Goal: Task Accomplishment & Management: Manage account settings

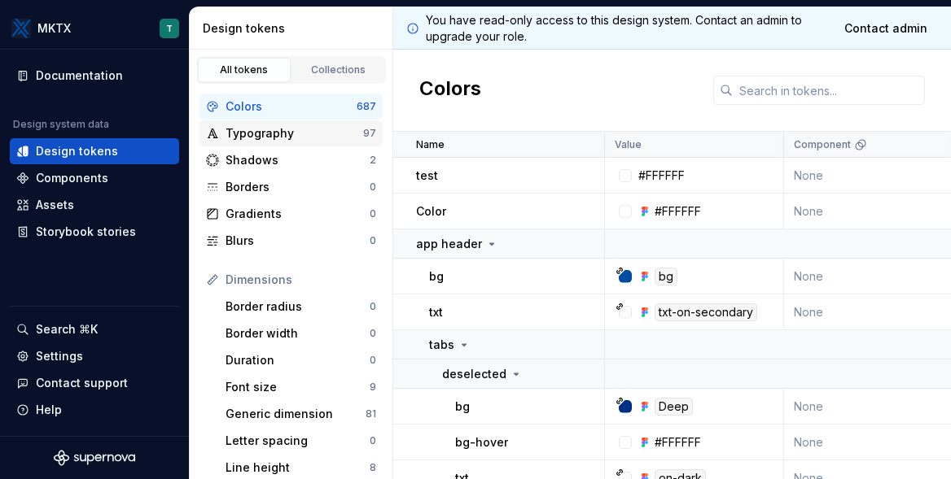
click at [280, 137] on div "Typography" at bounding box center [294, 133] width 138 height 16
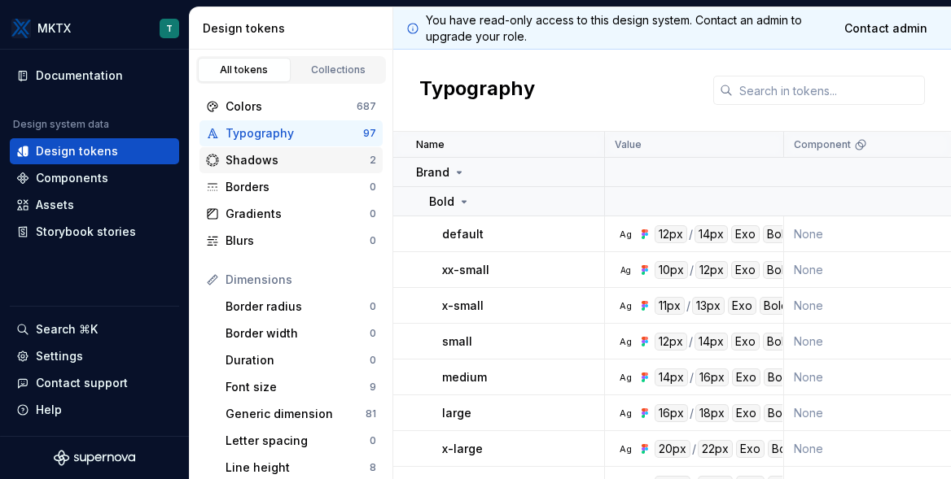
click at [271, 162] on div "Shadows" at bounding box center [297, 160] width 144 height 16
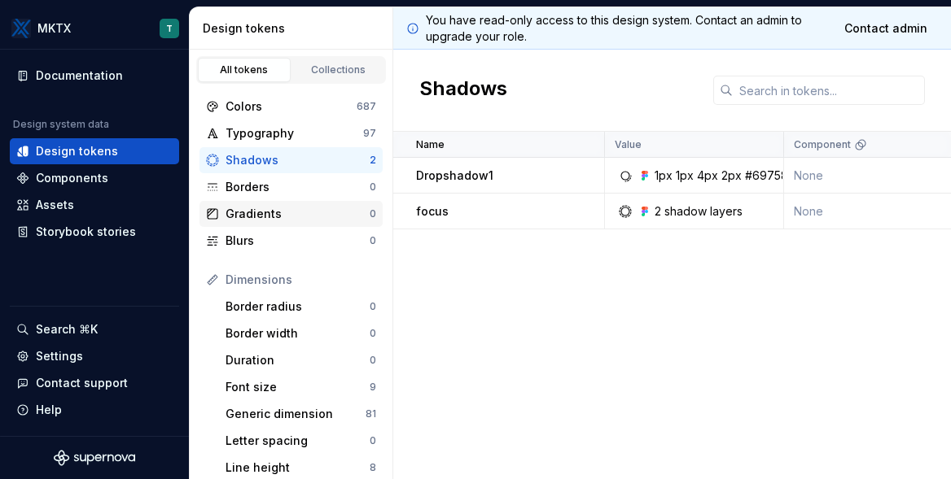
click at [281, 202] on div "Gradients 0" at bounding box center [290, 214] width 183 height 26
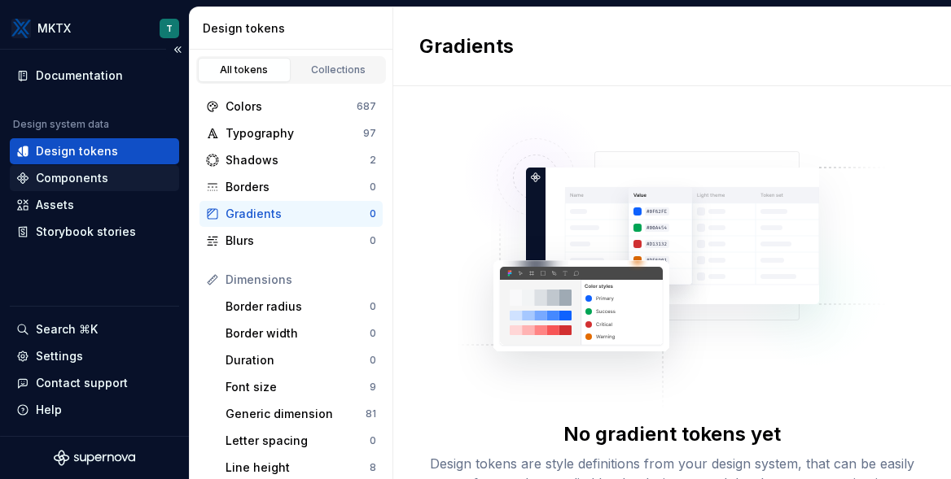
click at [91, 177] on div "Components" at bounding box center [72, 178] width 72 height 16
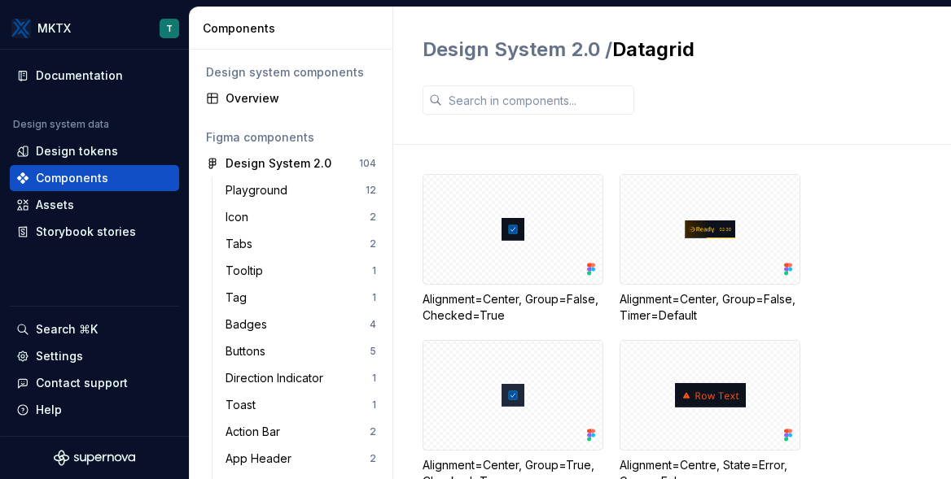
click at [312, 146] on div "Figma components" at bounding box center [290, 138] width 183 height 26
click at [306, 160] on div "Design System 2.0" at bounding box center [278, 163] width 106 height 16
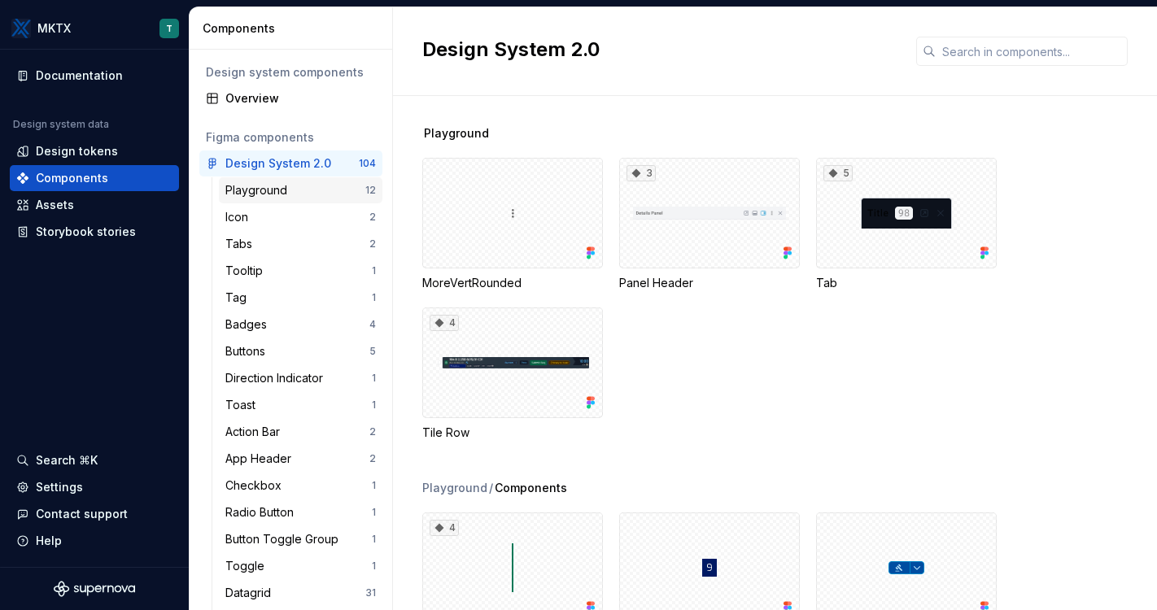
click at [282, 187] on div "Playground" at bounding box center [259, 190] width 68 height 16
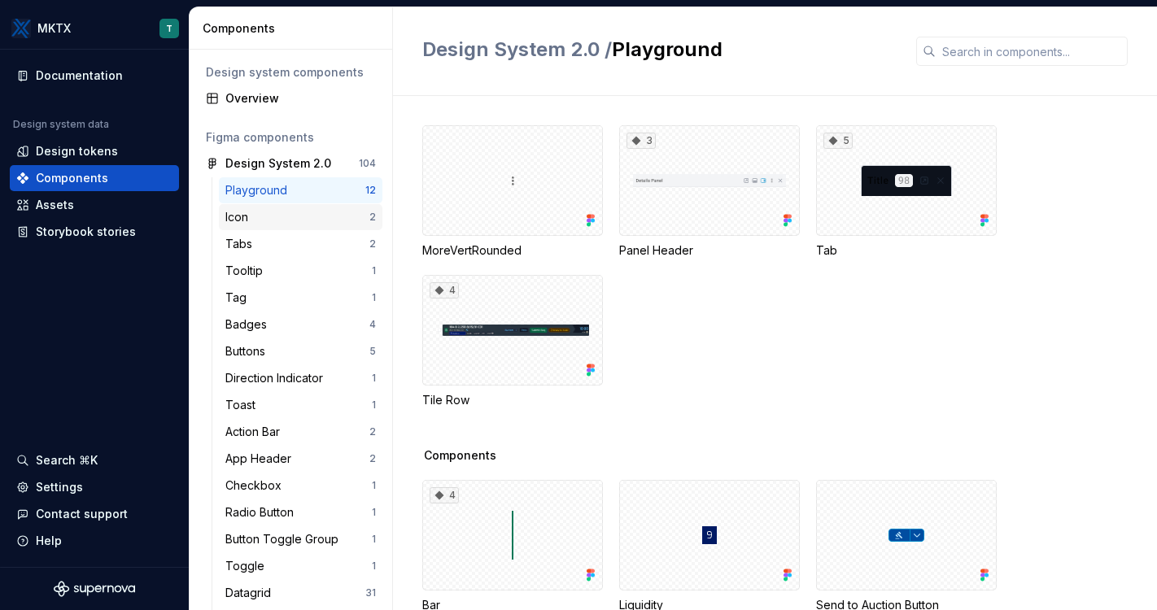
click at [299, 212] on div "Icon" at bounding box center [297, 217] width 144 height 16
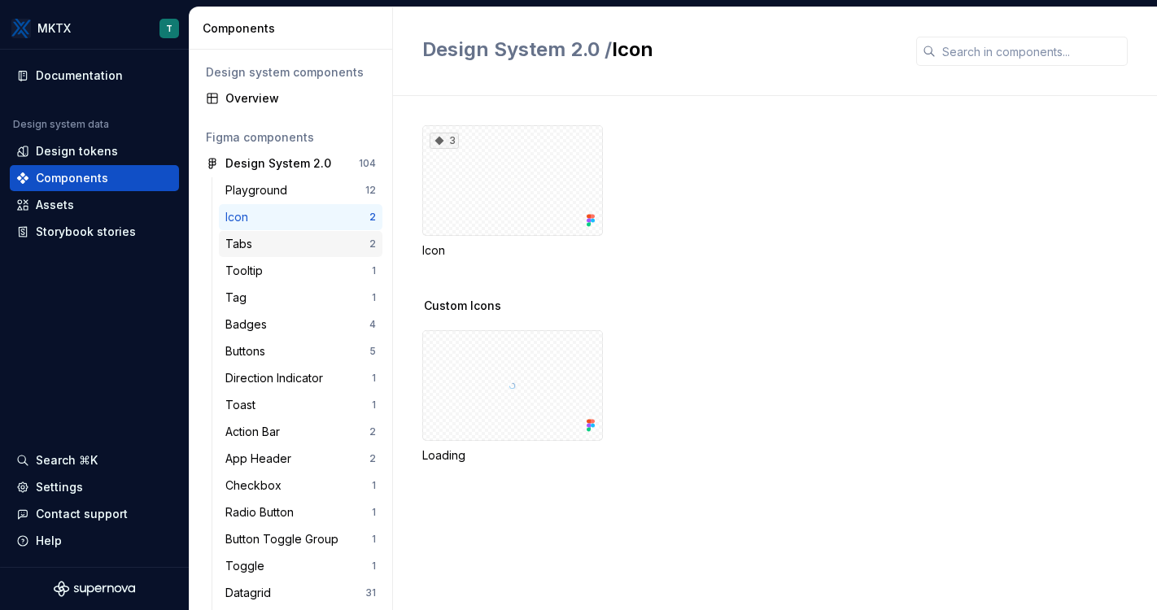
click at [299, 249] on div "Tabs" at bounding box center [297, 244] width 144 height 16
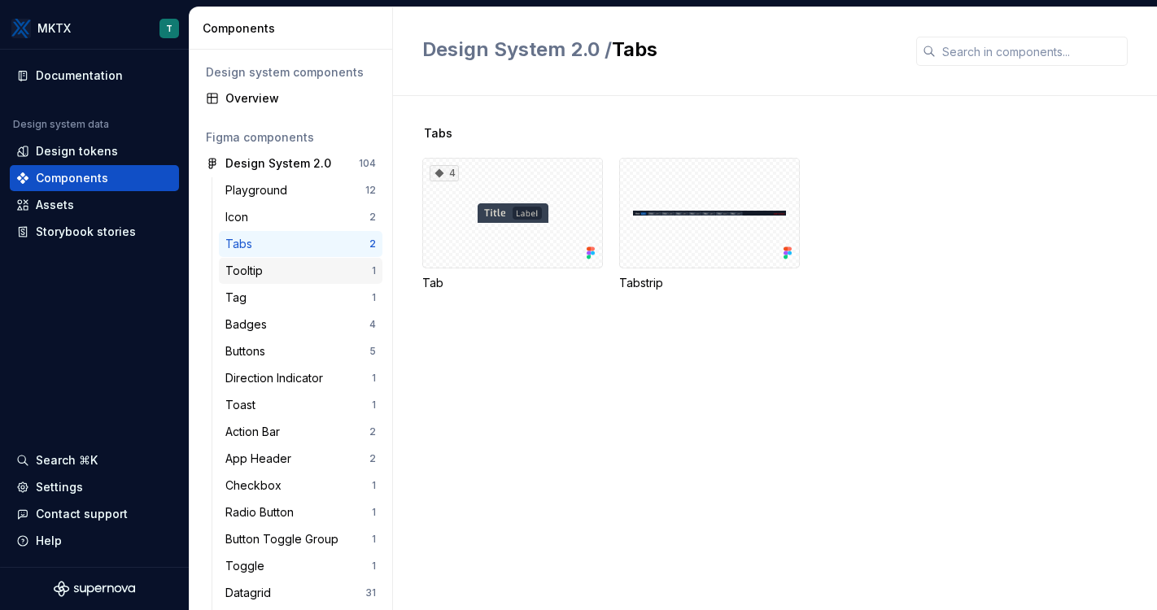
click at [260, 275] on div "Tooltip" at bounding box center [247, 271] width 44 height 16
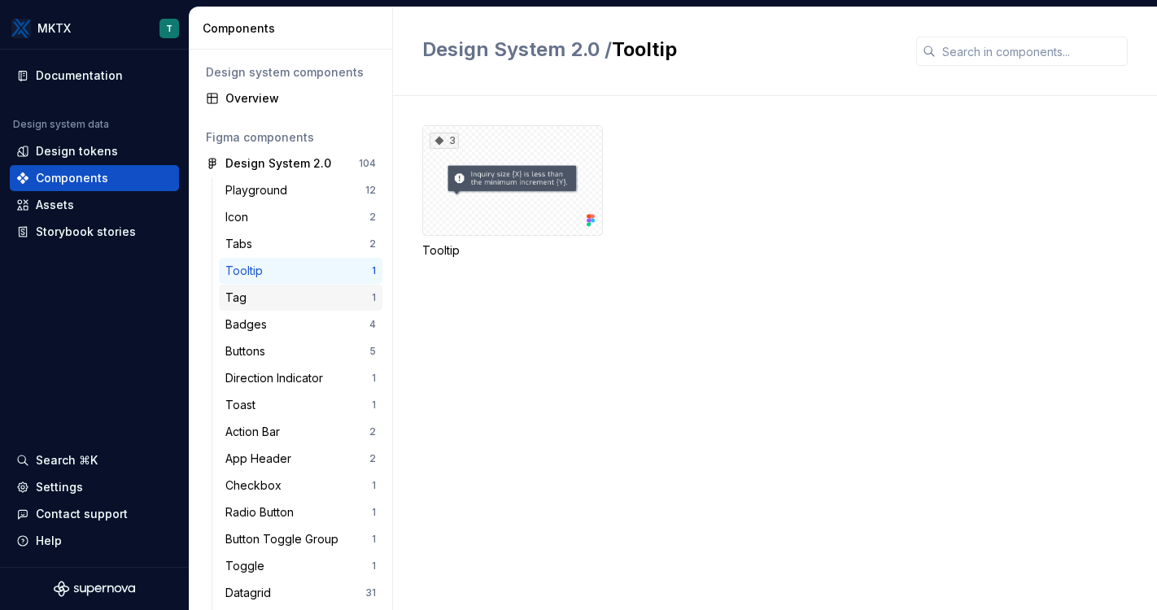
click at [288, 304] on div "Tag" at bounding box center [298, 298] width 146 height 16
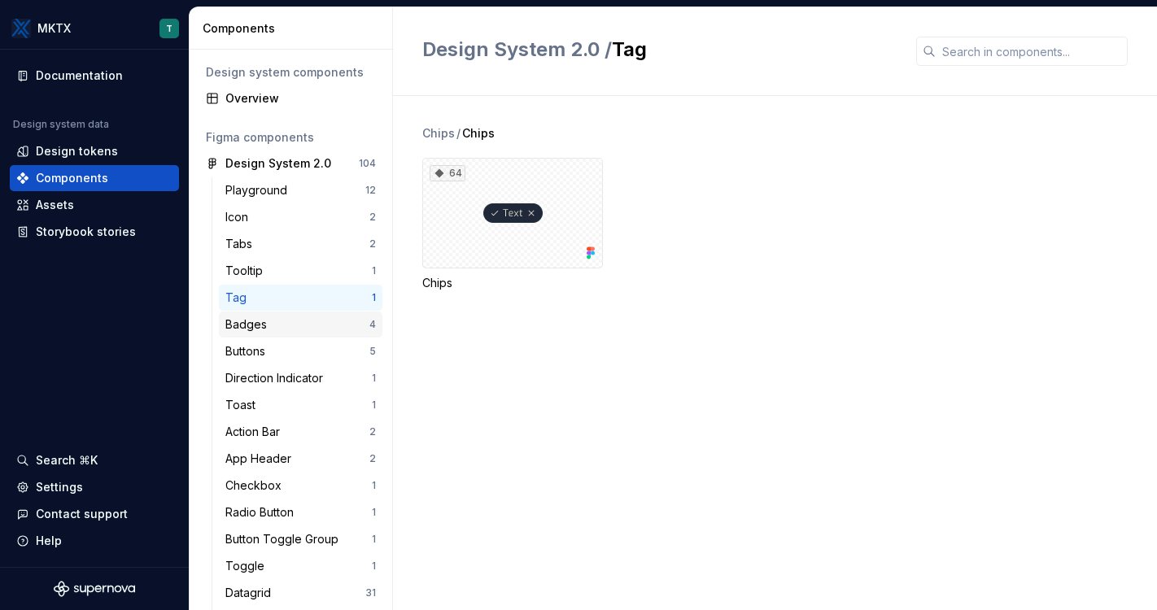
click at [295, 333] on div "Badges 4" at bounding box center [301, 325] width 164 height 26
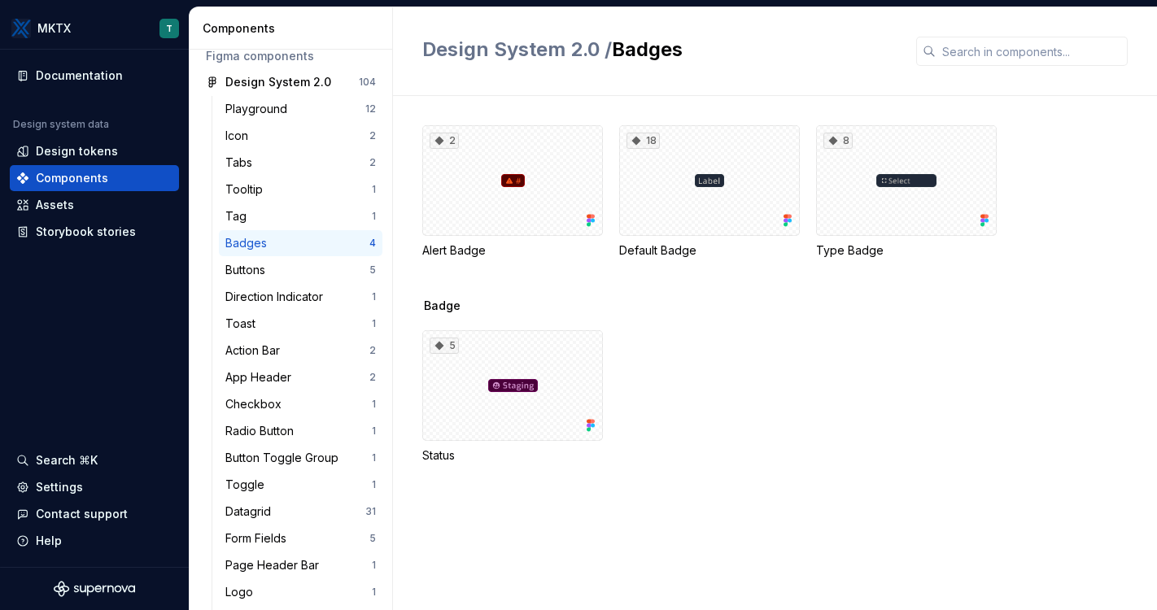
scroll to position [90, 0]
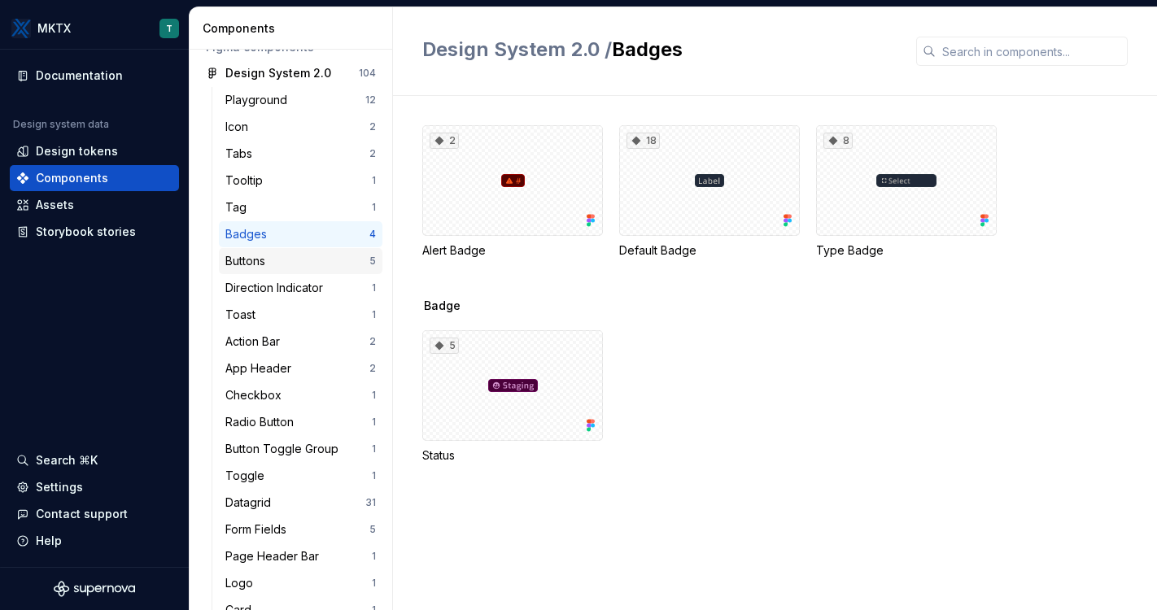
click at [297, 261] on div "Buttons" at bounding box center [297, 261] width 144 height 16
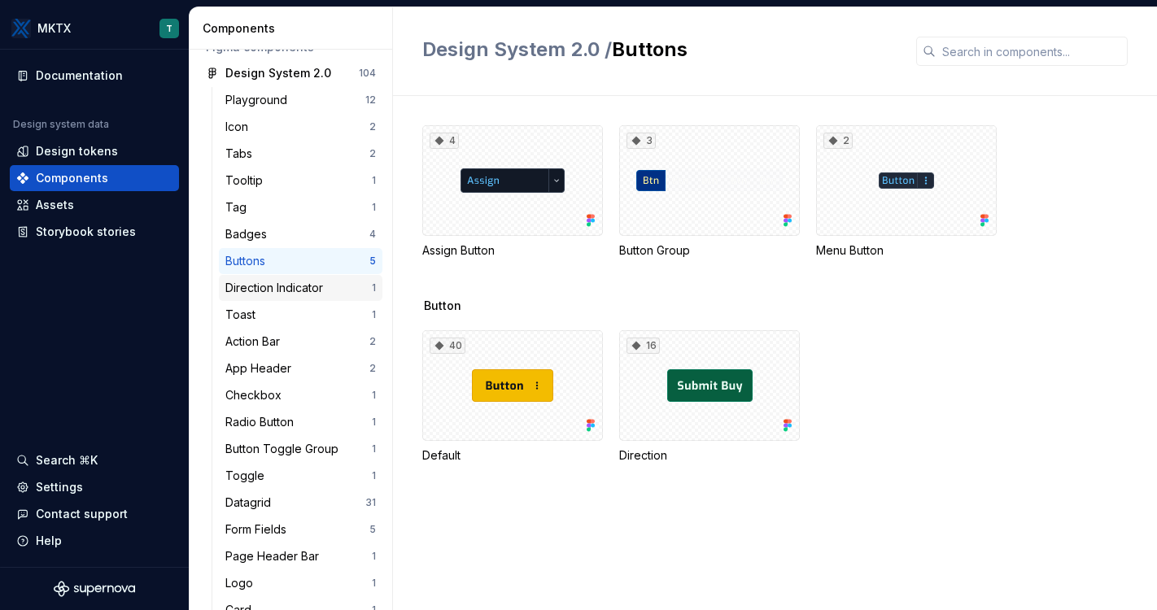
click at [294, 287] on div "Direction Indicator" at bounding box center [277, 288] width 104 height 16
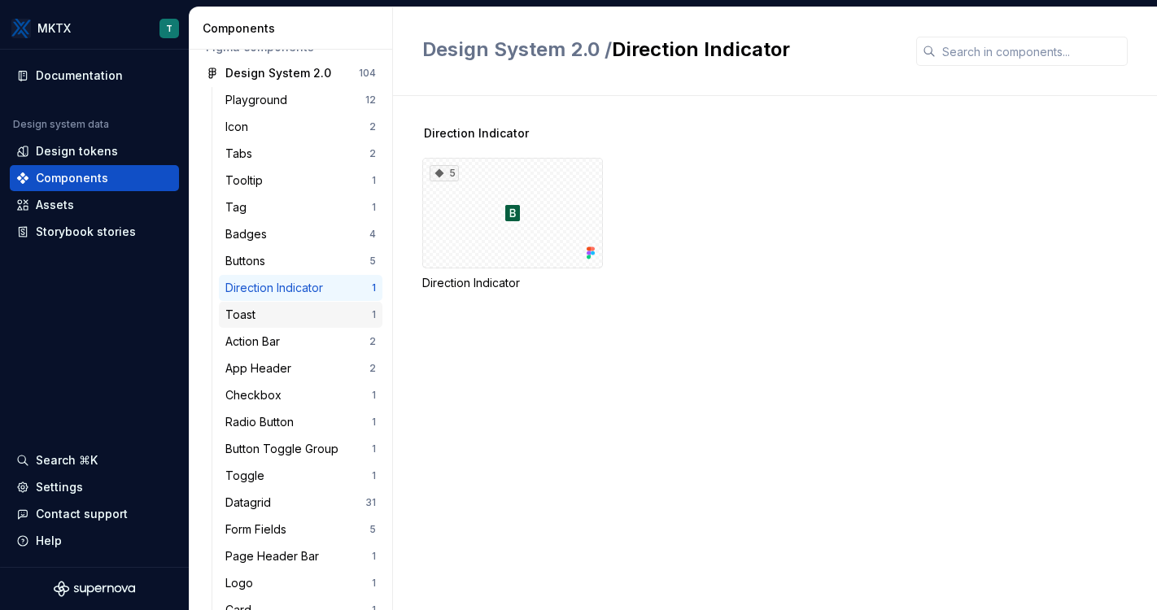
click at [288, 312] on div "Toast" at bounding box center [298, 315] width 146 height 16
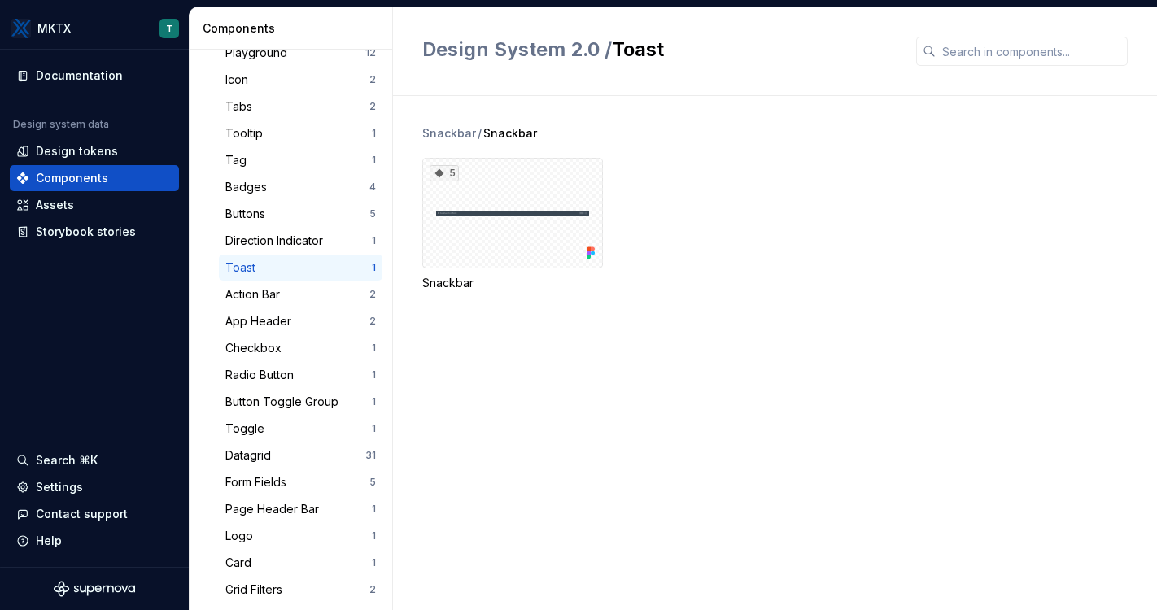
scroll to position [139, 0]
click at [276, 292] on div "Action Bar" at bounding box center [255, 293] width 61 height 16
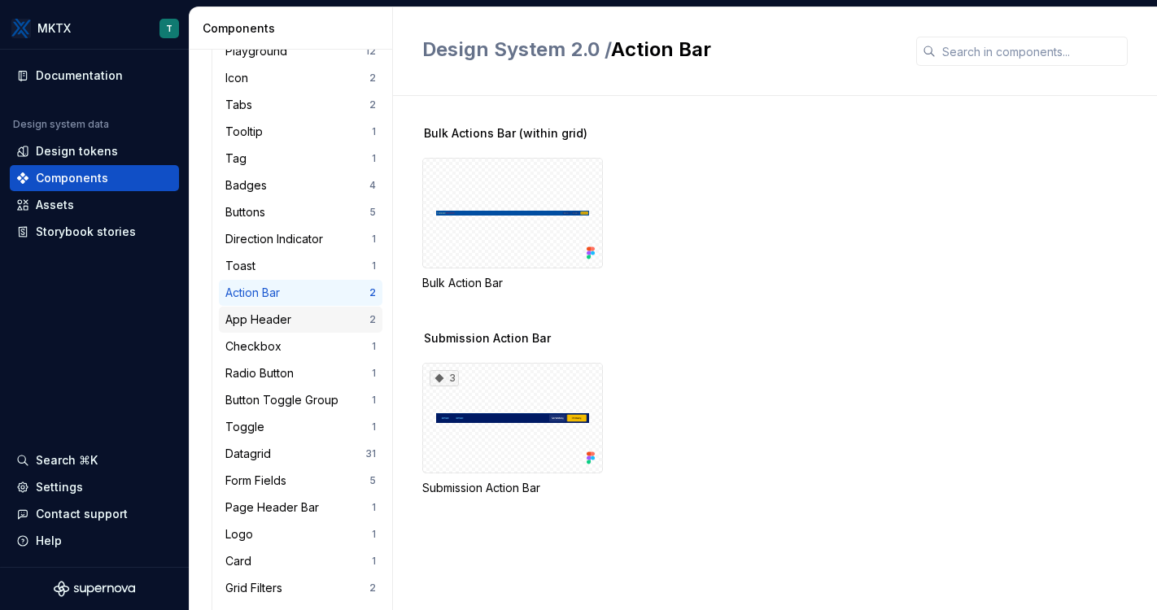
click at [276, 312] on div "App Header" at bounding box center [261, 320] width 72 height 16
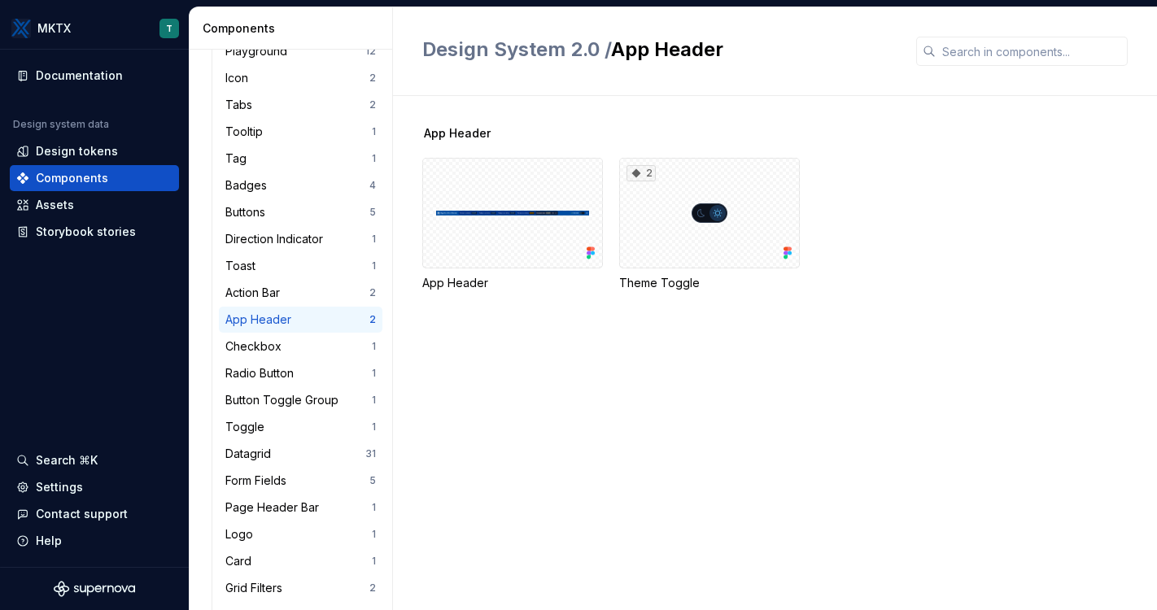
scroll to position [181, 0]
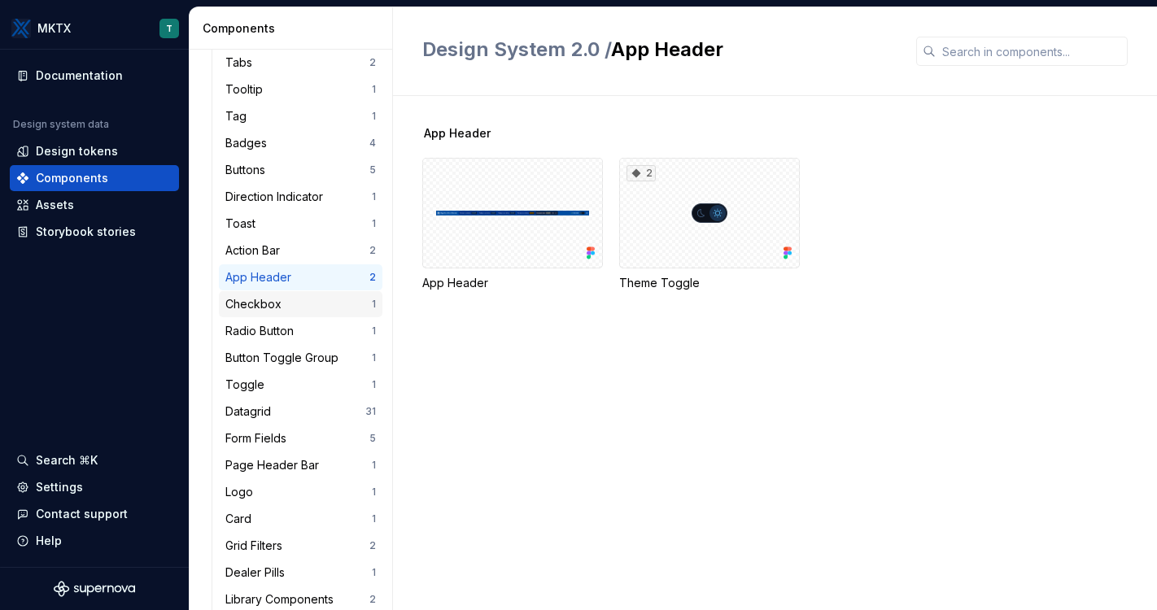
click at [287, 312] on div "Checkbox" at bounding box center [298, 304] width 146 height 16
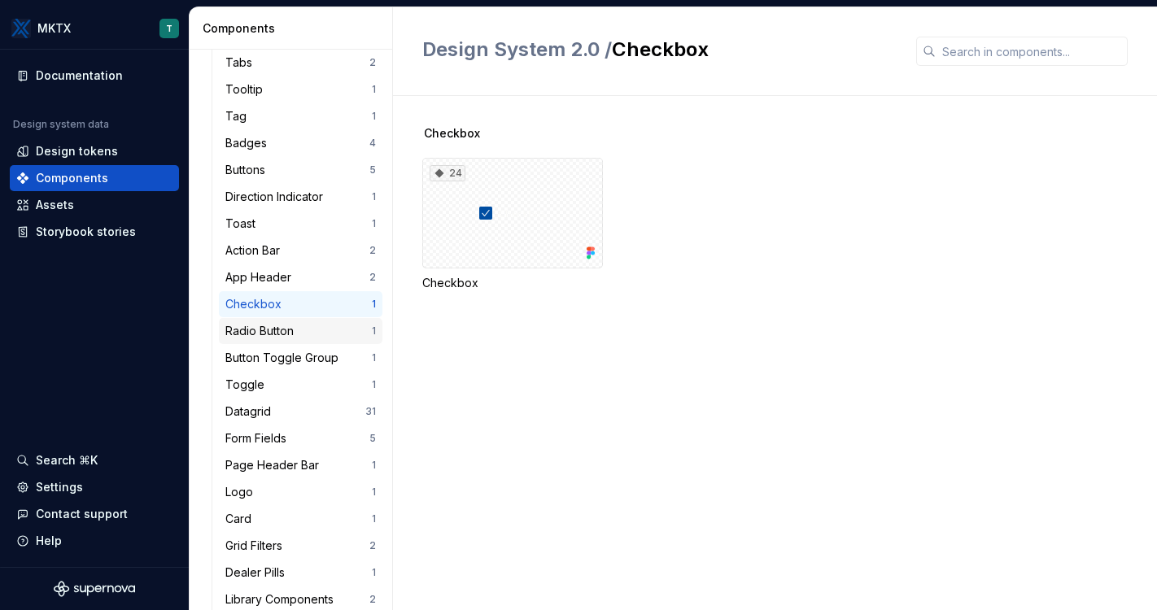
click at [270, 329] on div "Radio Button" at bounding box center [262, 331] width 75 height 16
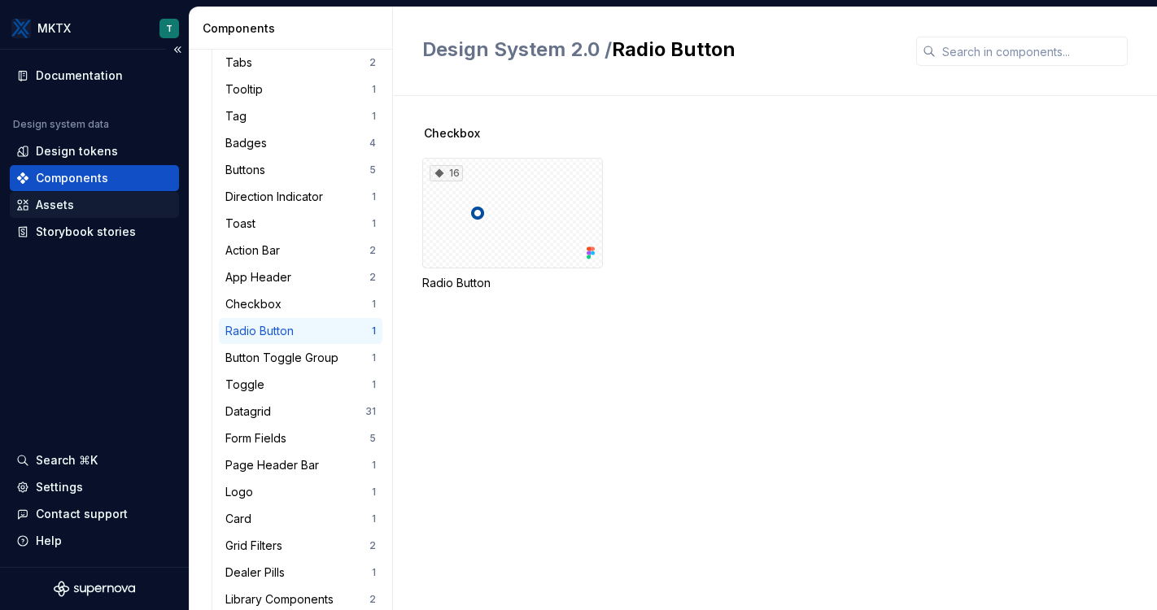
click at [81, 208] on div "Assets" at bounding box center [94, 205] width 156 height 16
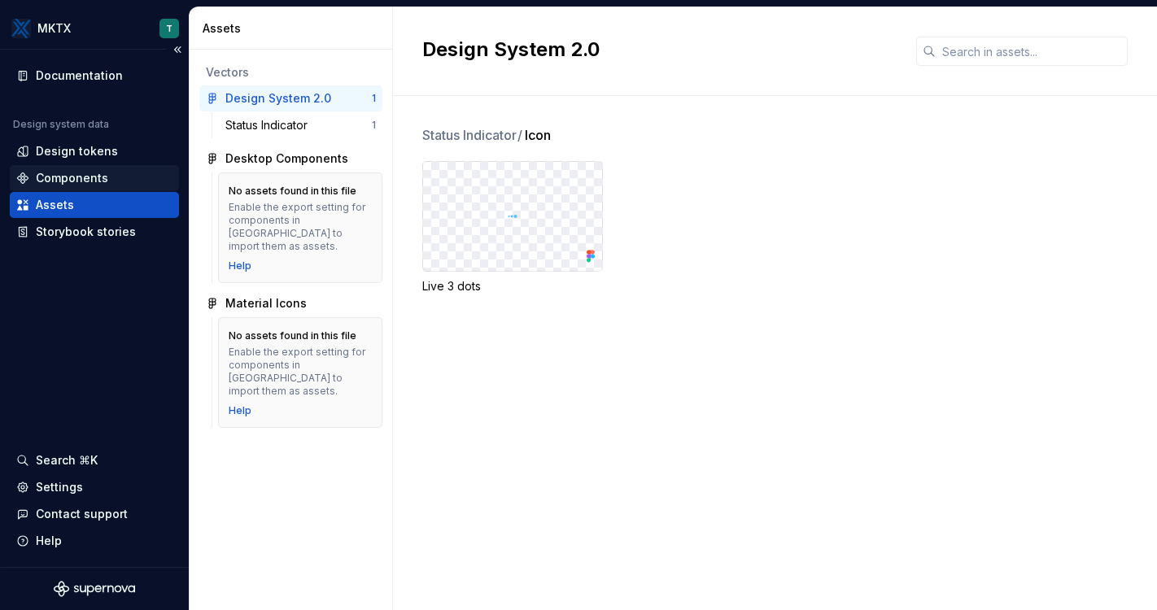
click at [91, 176] on div "Components" at bounding box center [72, 178] width 72 height 16
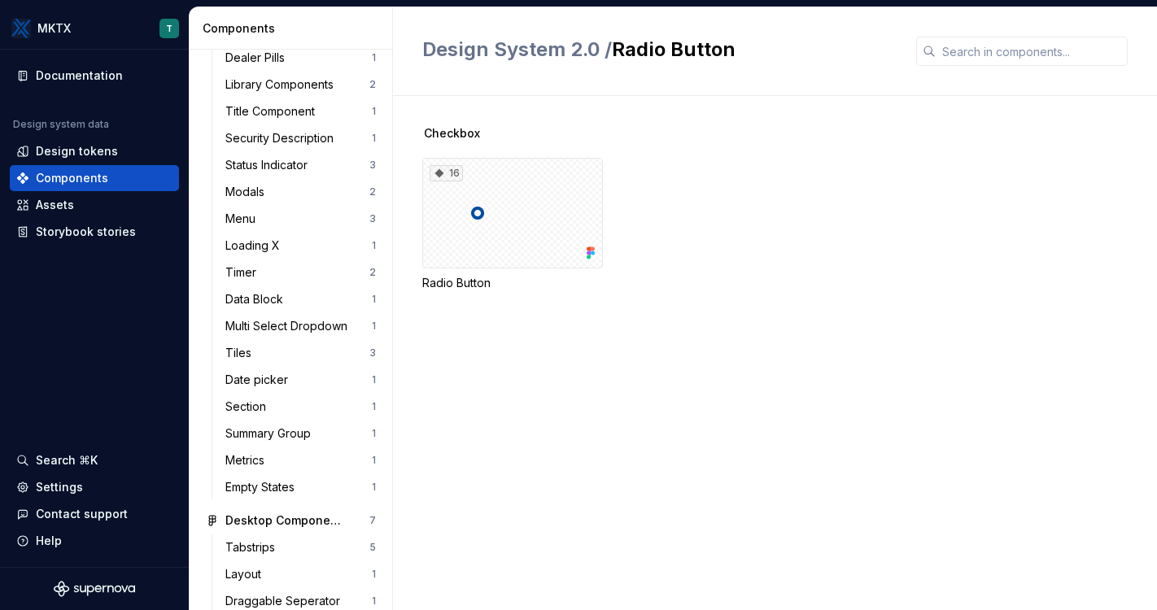
scroll to position [700, 0]
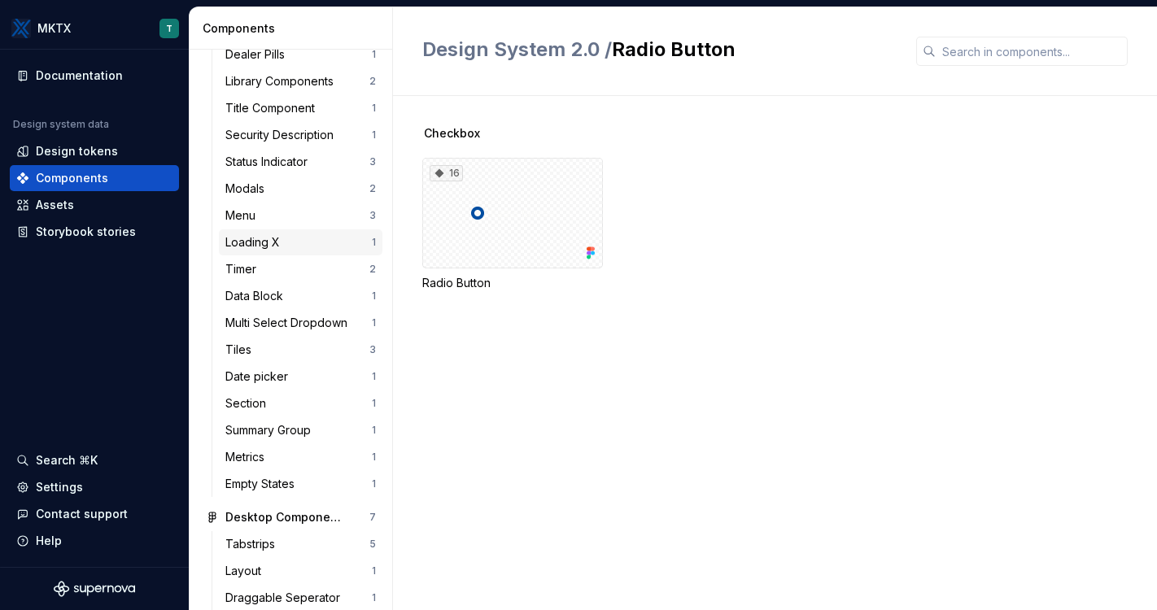
click at [301, 234] on div "Loading X" at bounding box center [298, 242] width 146 height 16
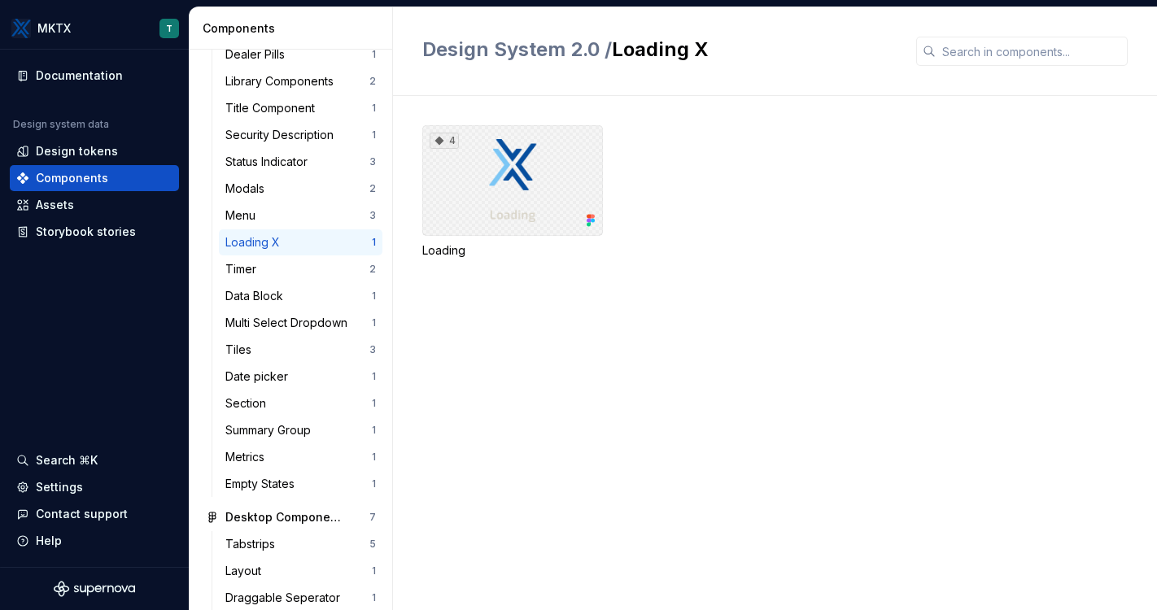
click at [522, 190] on div "4" at bounding box center [512, 180] width 181 height 111
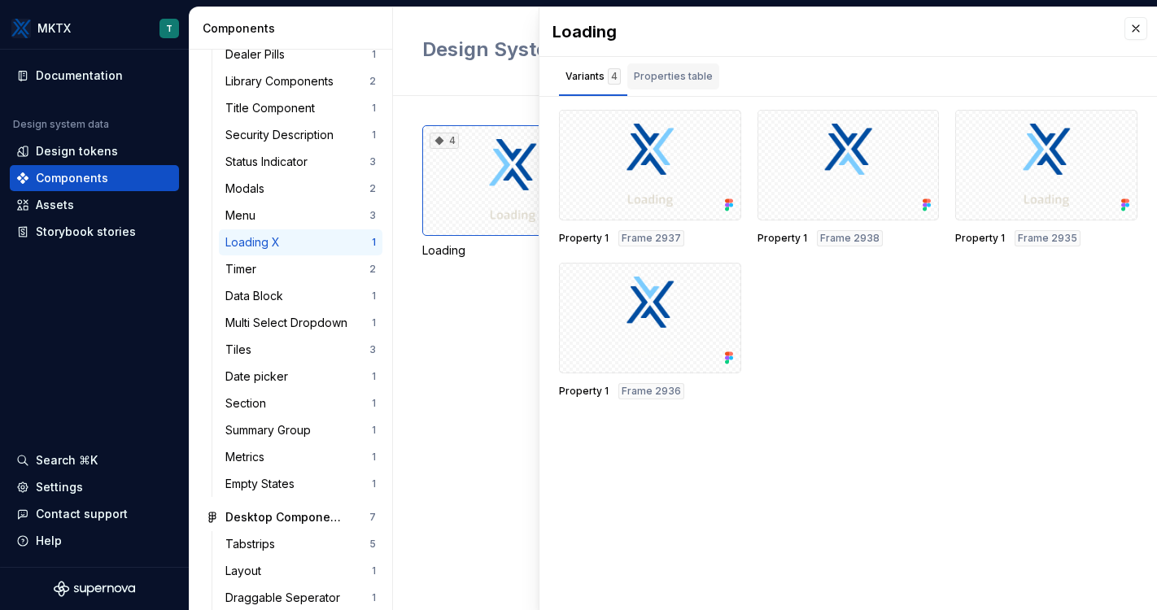
click at [675, 73] on div "Properties table" at bounding box center [673, 76] width 79 height 16
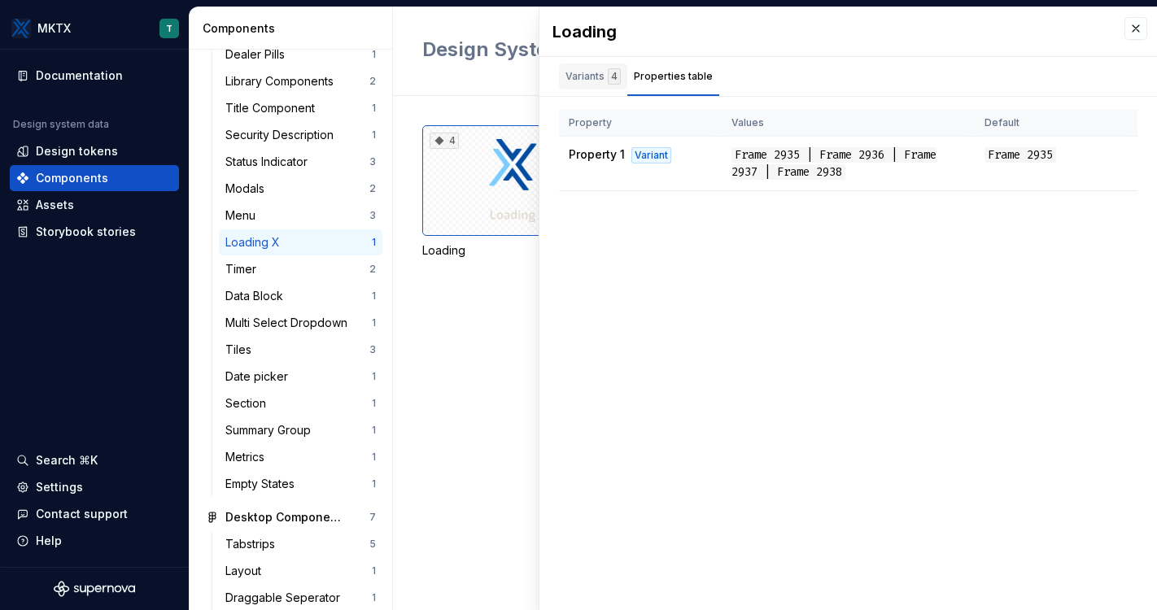
click at [587, 75] on div "Variants 4" at bounding box center [593, 76] width 55 height 16
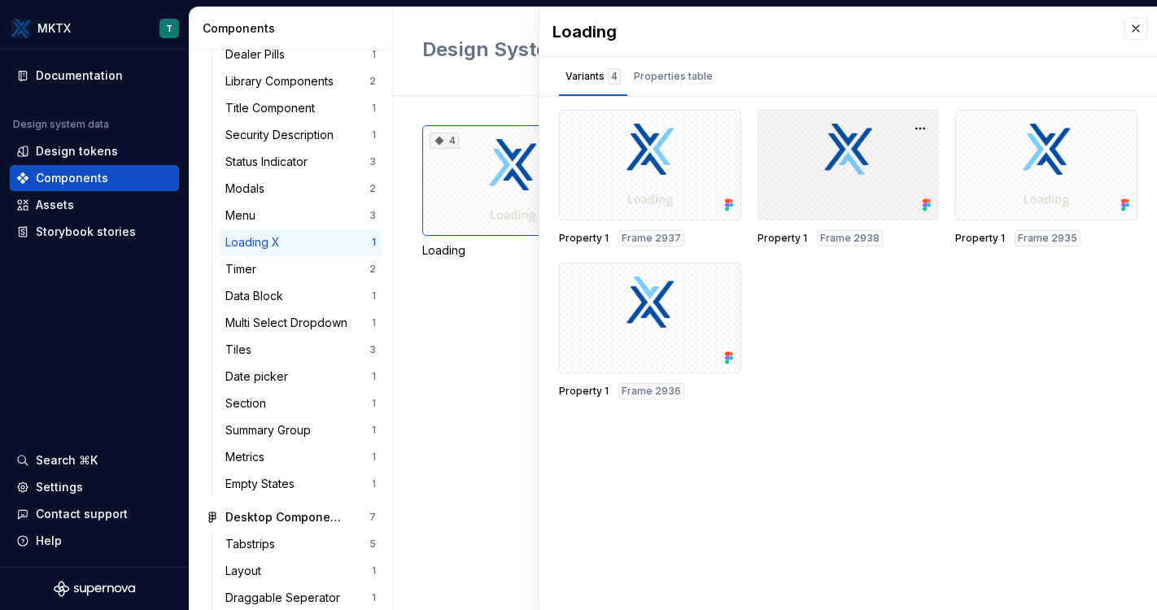
click at [780, 188] on div at bounding box center [849, 165] width 182 height 111
click at [987, 31] on button "button" at bounding box center [1136, 28] width 23 height 23
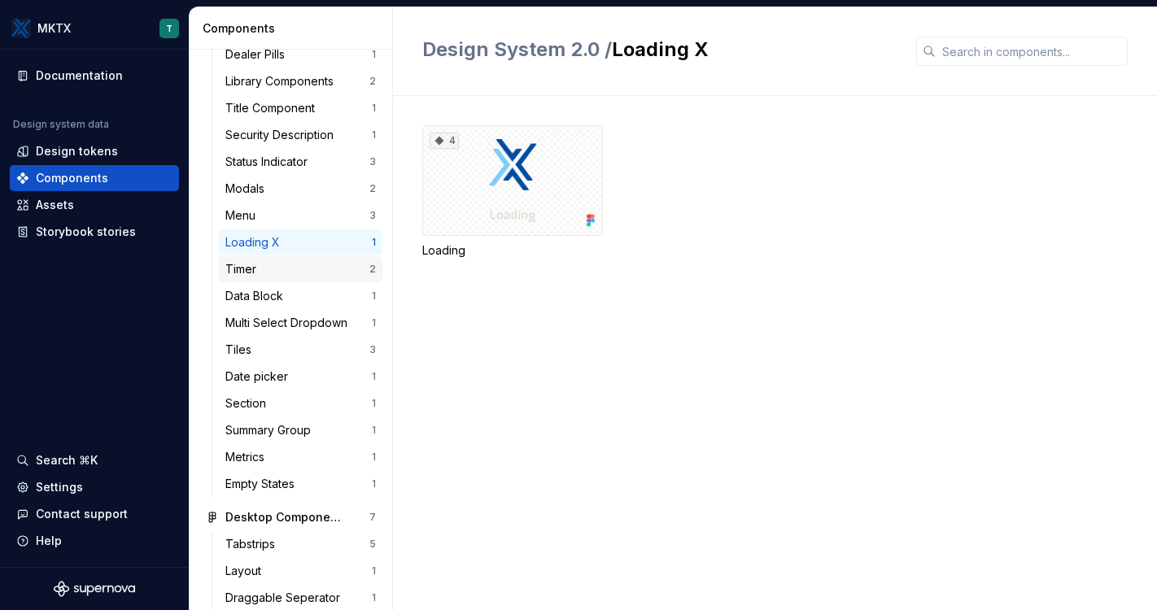
click at [250, 268] on div "Timer" at bounding box center [243, 269] width 37 height 16
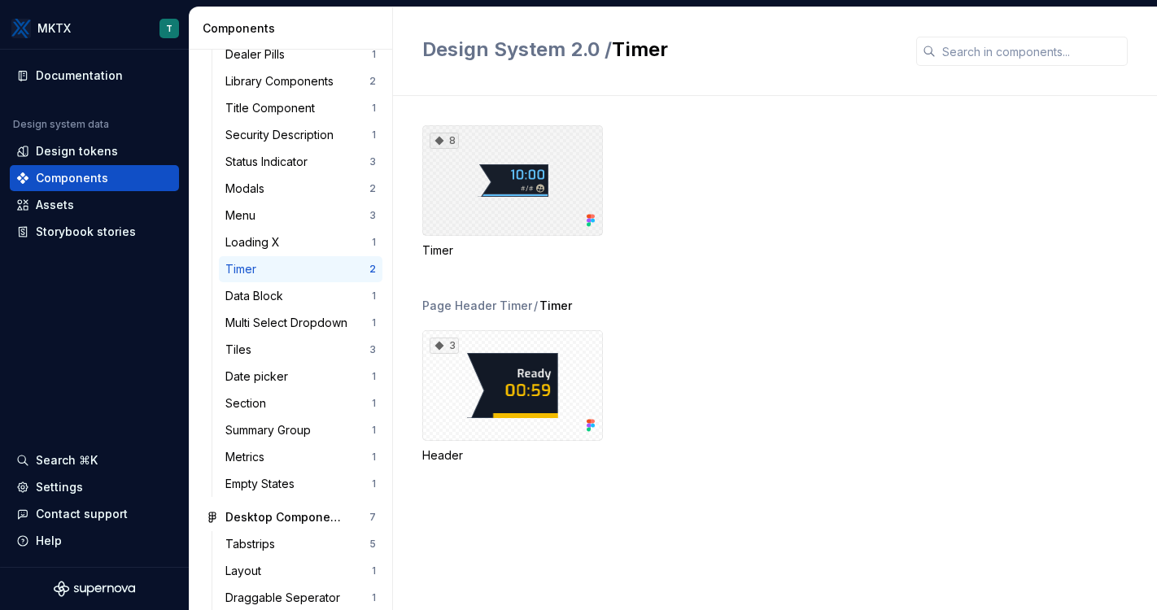
click at [505, 199] on div "8" at bounding box center [512, 180] width 181 height 111
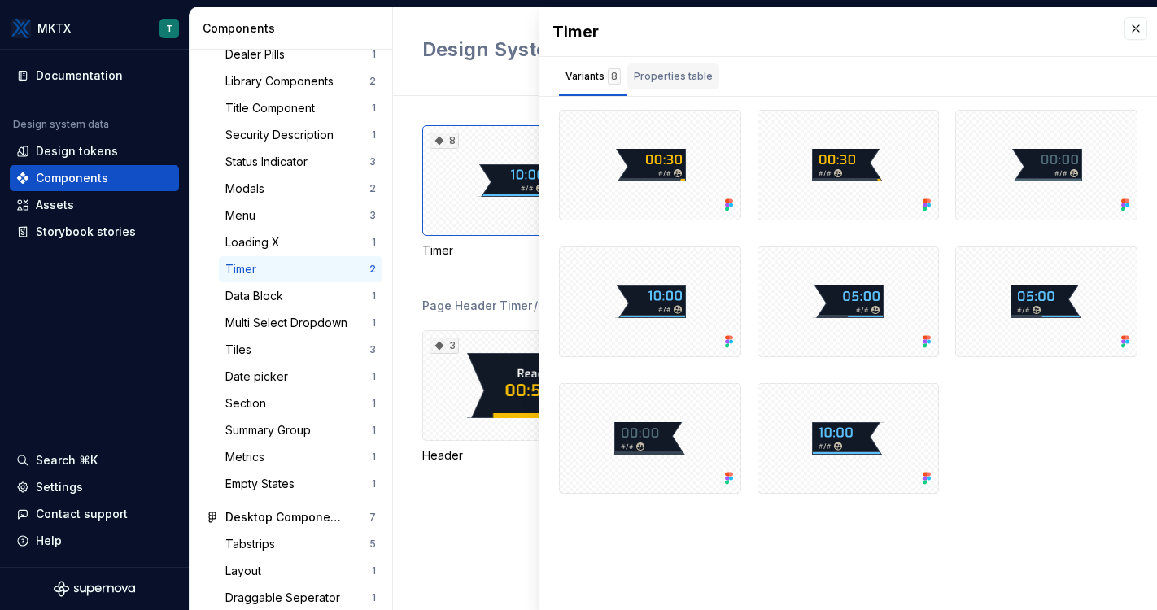
click at [679, 79] on div "Properties table" at bounding box center [673, 76] width 79 height 16
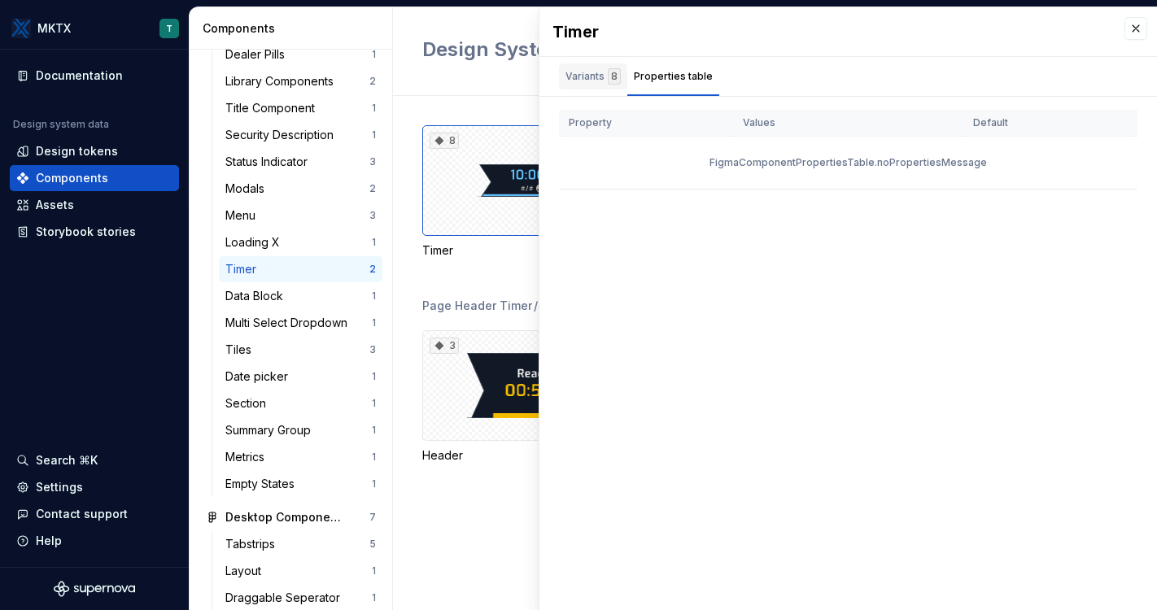
click at [583, 72] on div "Variants 8" at bounding box center [593, 76] width 55 height 16
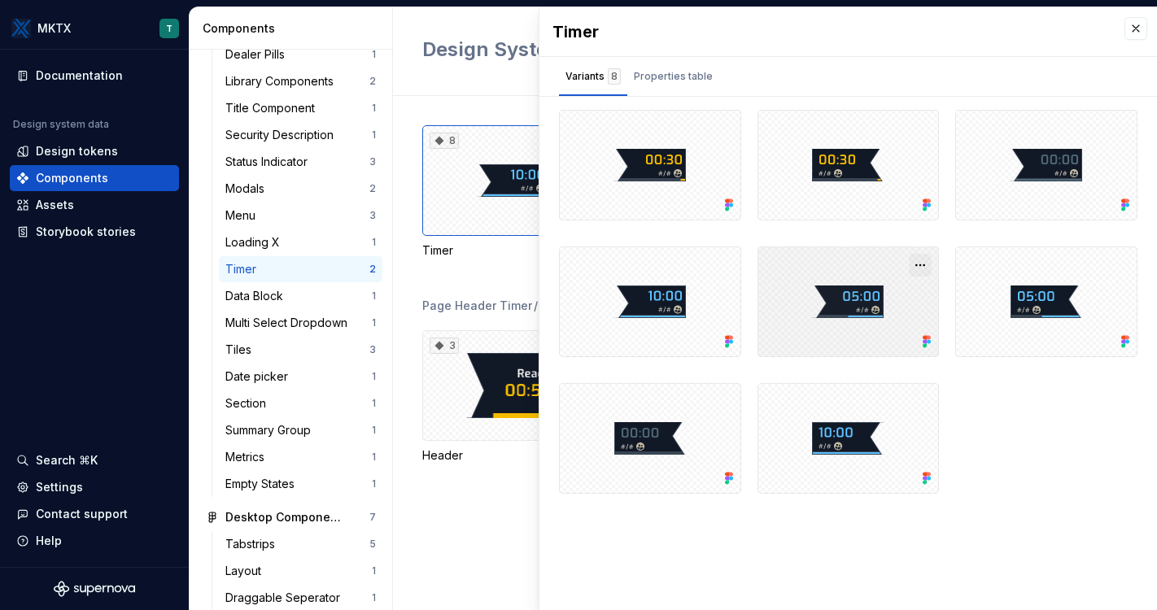
click at [923, 262] on button "button" at bounding box center [920, 265] width 23 height 23
click at [987, 423] on div at bounding box center [848, 307] width 579 height 394
click at [870, 304] on div at bounding box center [849, 302] width 182 height 111
click at [475, 261] on div "8 Timer" at bounding box center [789, 211] width 735 height 173
click at [987, 35] on button "button" at bounding box center [1136, 28] width 23 height 23
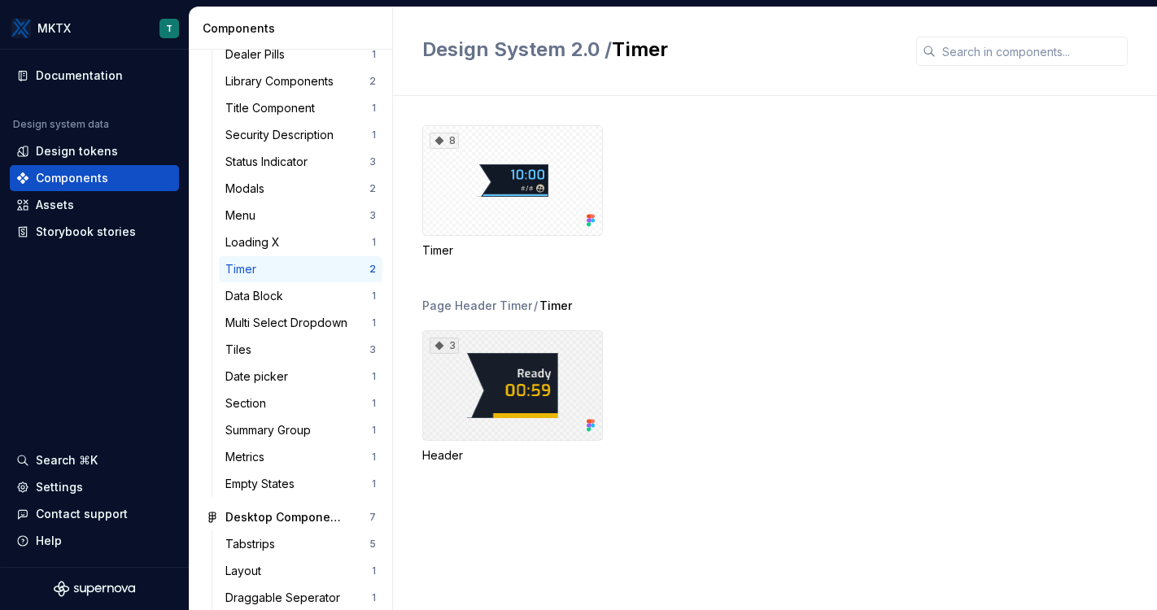
click at [548, 345] on div "3" at bounding box center [512, 385] width 181 height 111
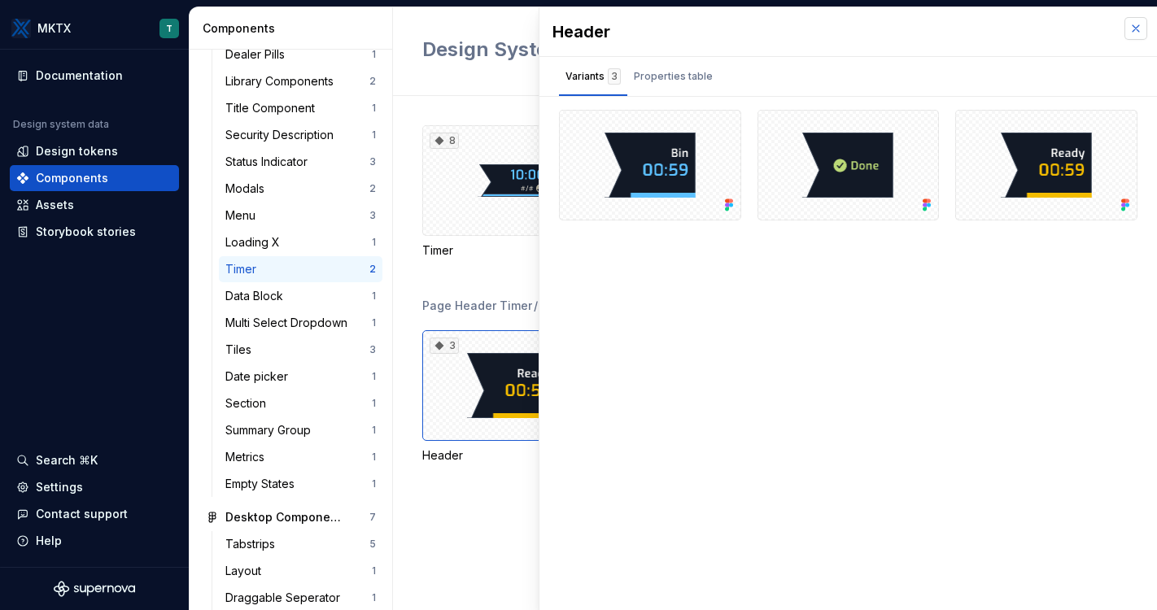
click at [987, 25] on button "button" at bounding box center [1136, 28] width 23 height 23
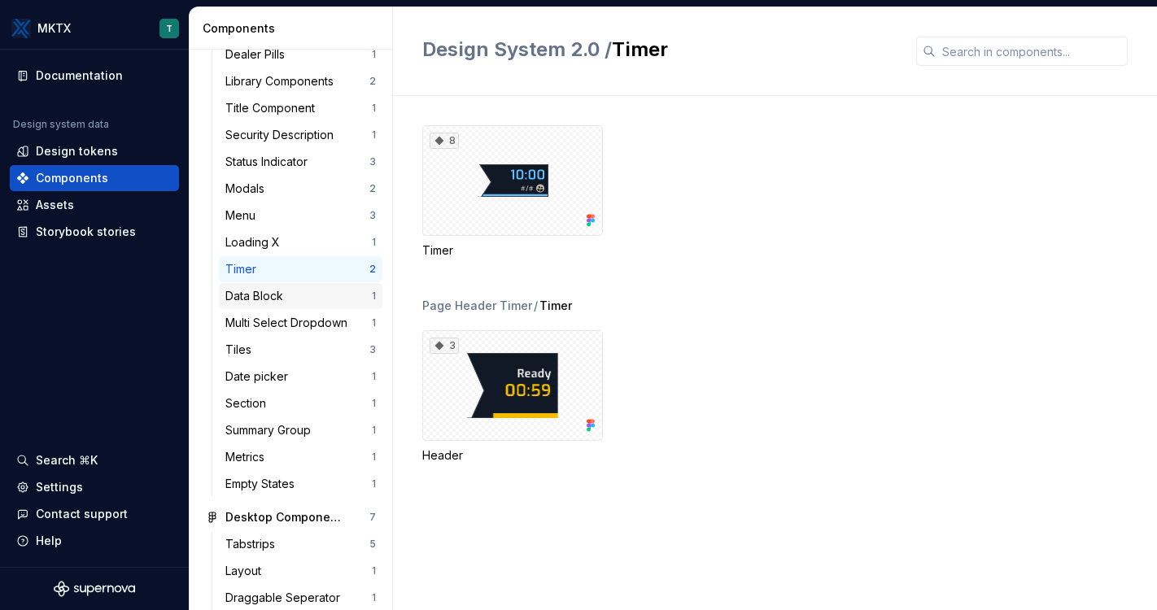
click at [262, 296] on div "Data Block" at bounding box center [257, 296] width 64 height 16
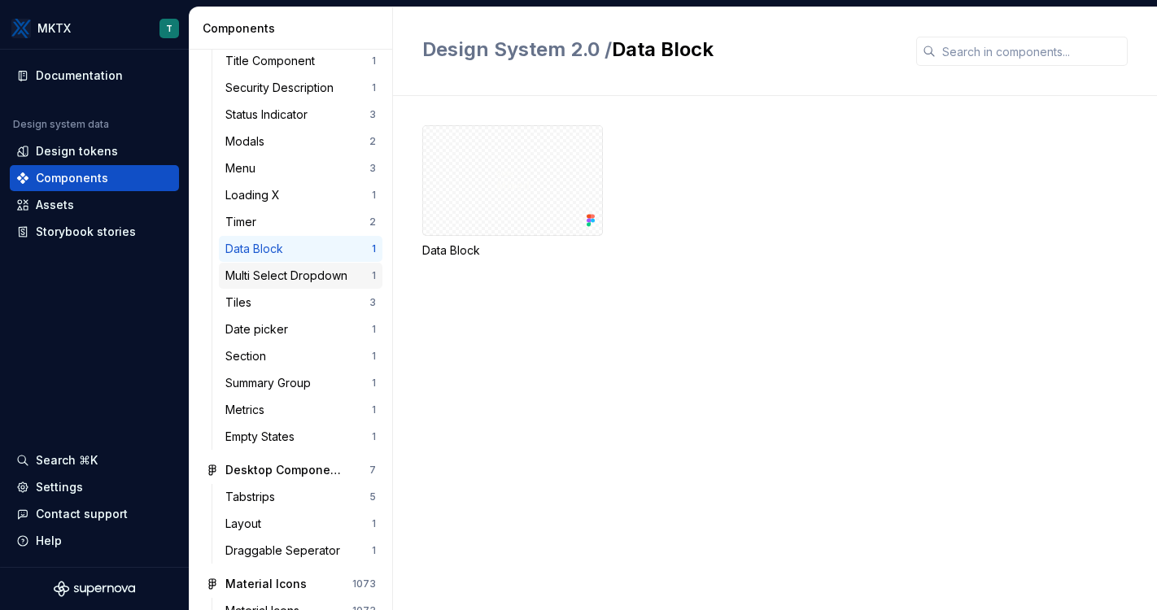
scroll to position [751, 0]
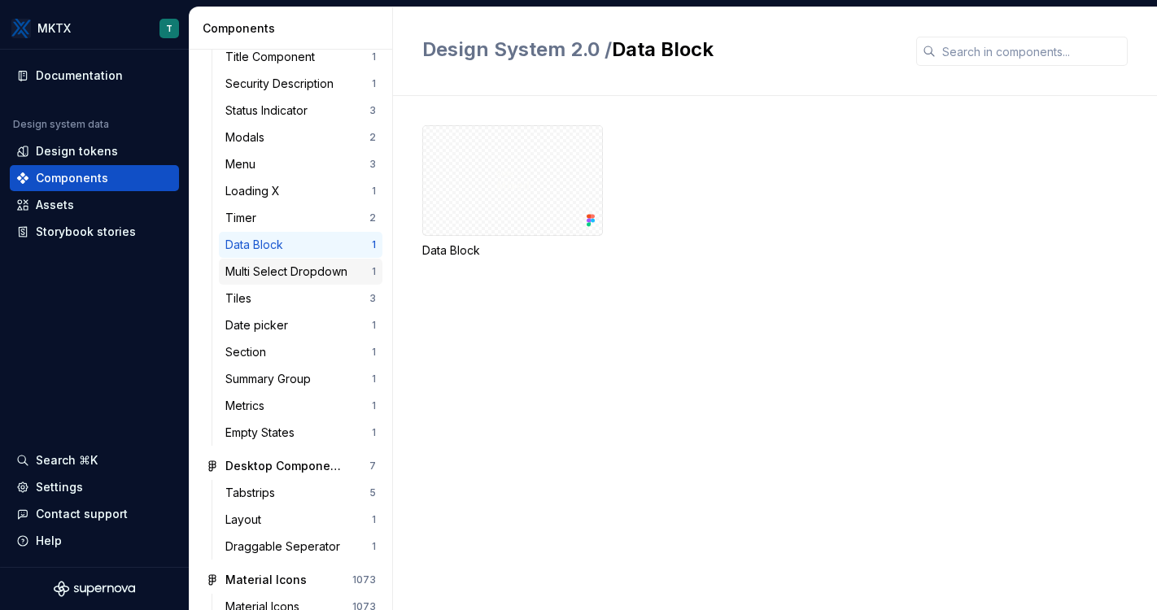
click at [295, 274] on div "Multi Select Dropdown" at bounding box center [289, 272] width 129 height 16
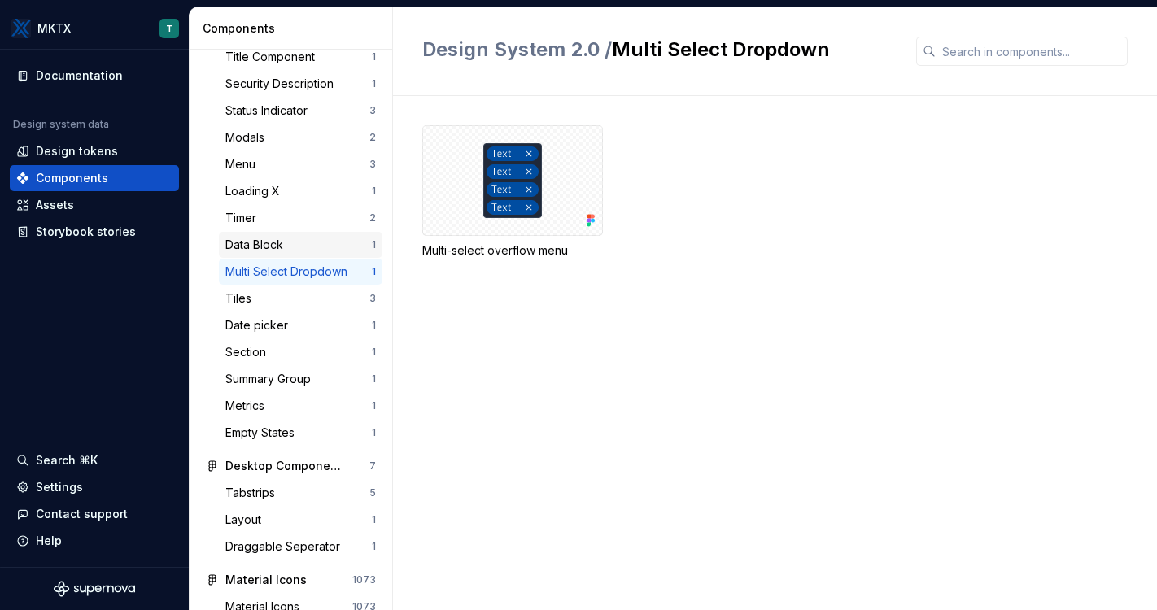
click at [314, 238] on div "Data Block" at bounding box center [298, 245] width 146 height 16
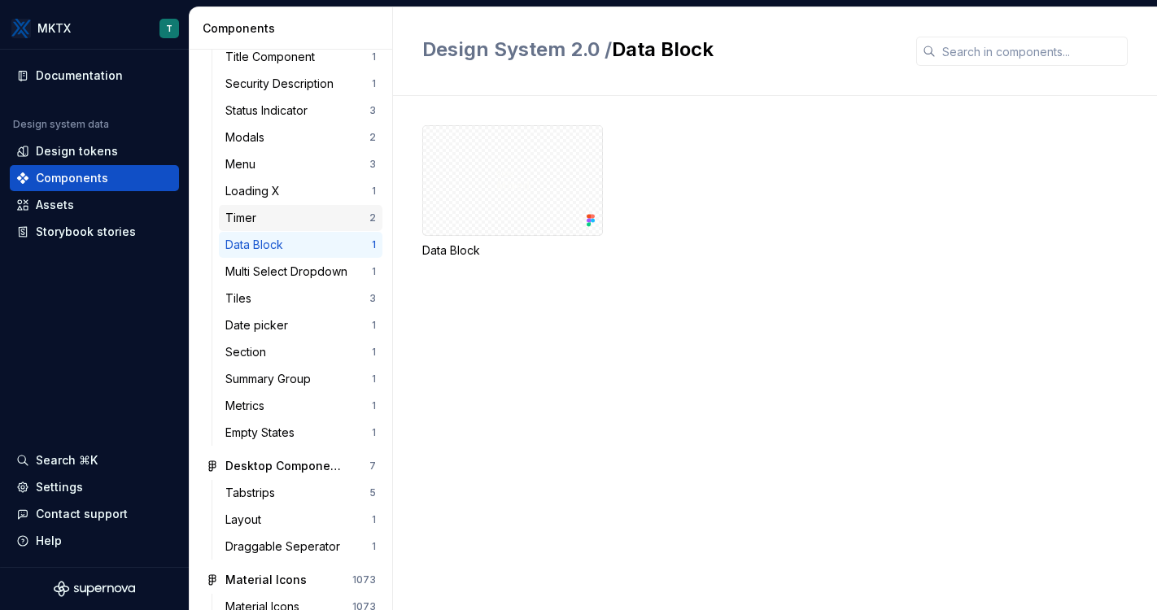
click at [291, 219] on div "Timer" at bounding box center [297, 218] width 144 height 16
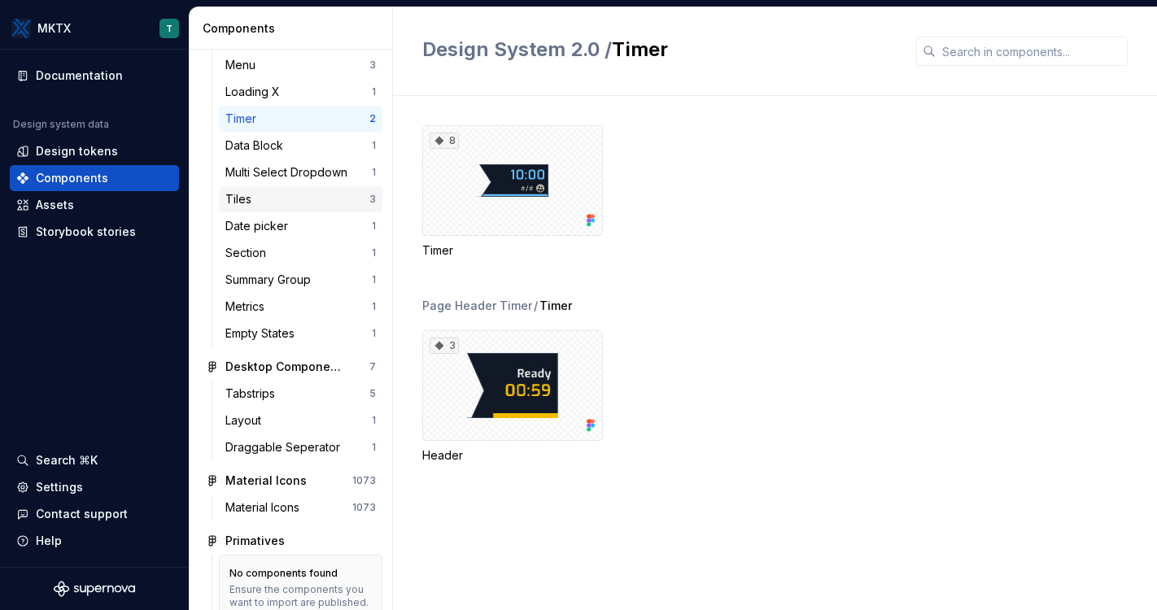
scroll to position [896, 0]
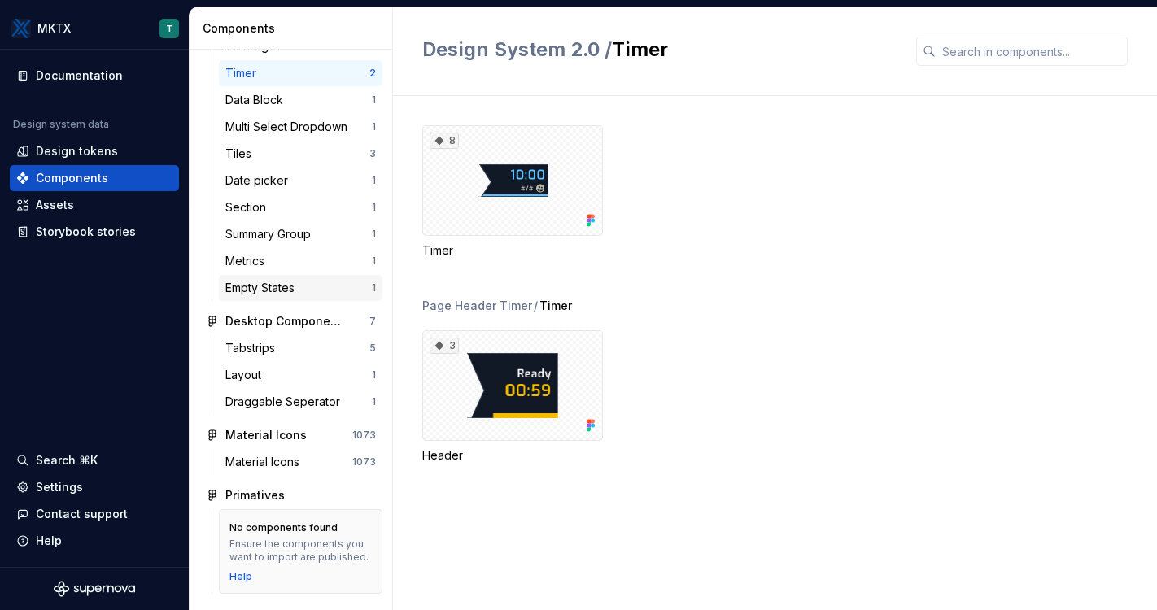
click at [304, 286] on div "Empty States" at bounding box center [298, 288] width 146 height 16
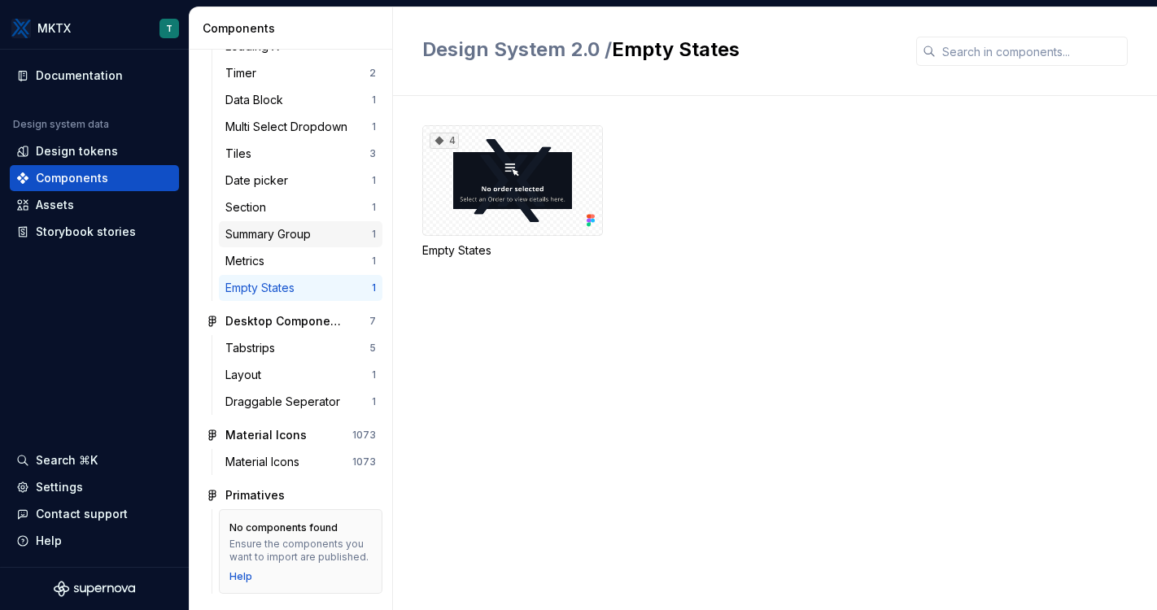
click at [284, 246] on div "Summary Group 1" at bounding box center [301, 234] width 164 height 26
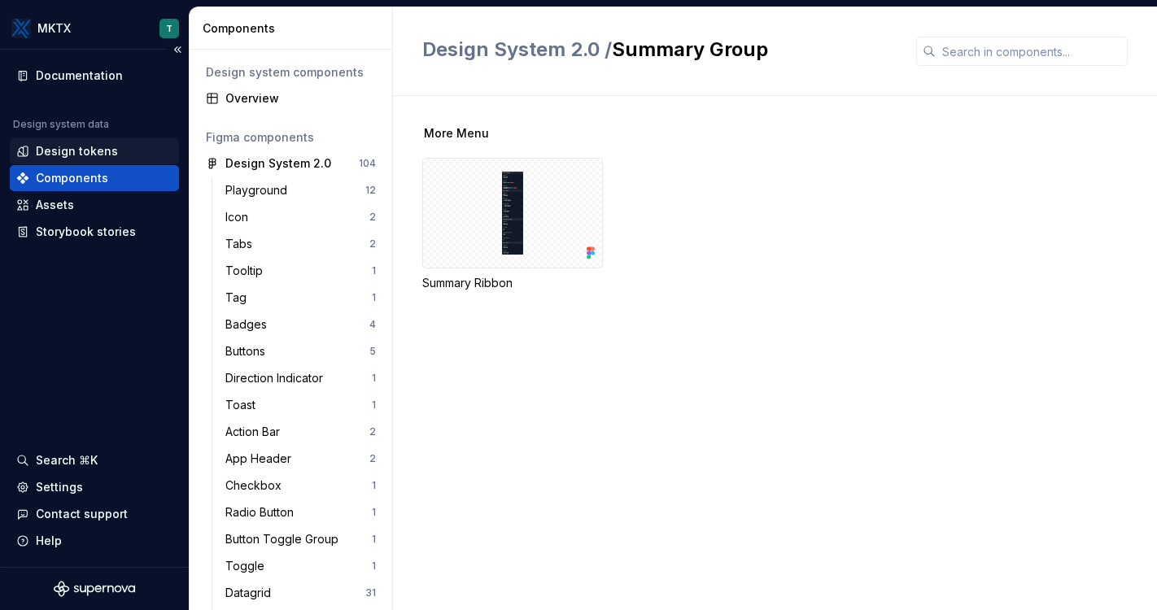
click at [82, 156] on div "Design tokens" at bounding box center [77, 151] width 82 height 16
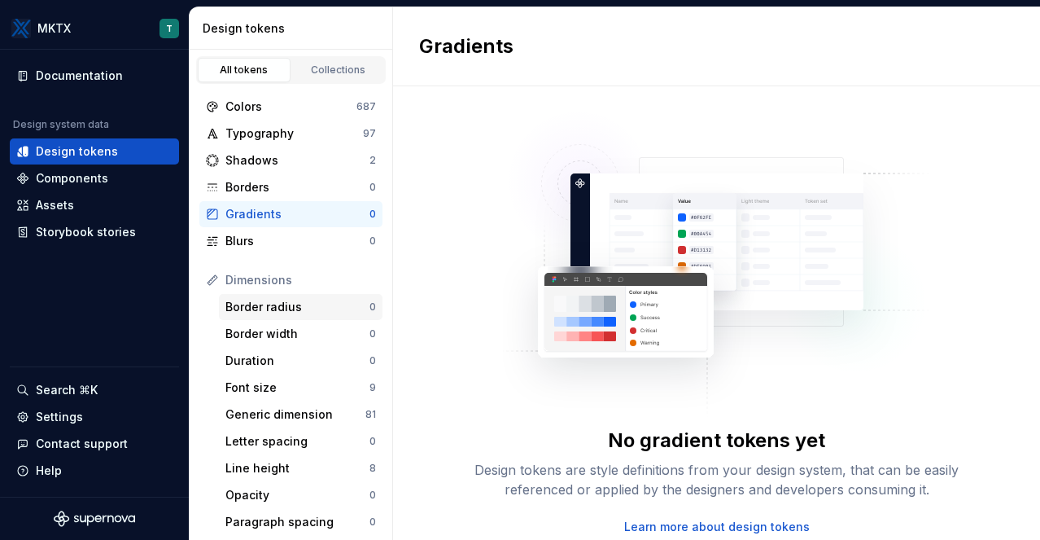
click at [292, 301] on div "Border radius" at bounding box center [297, 307] width 144 height 16
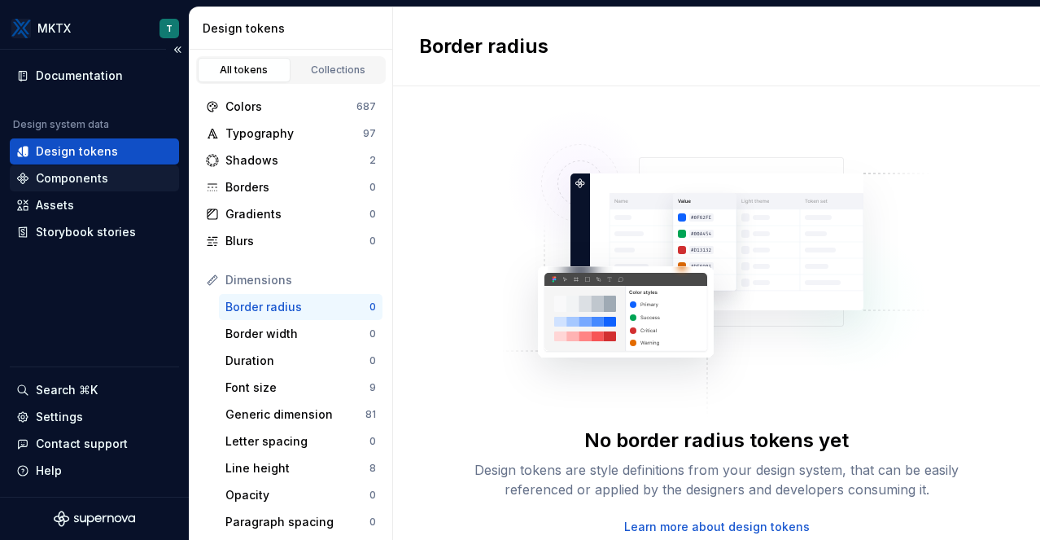
click at [126, 179] on div "Components" at bounding box center [94, 178] width 156 height 16
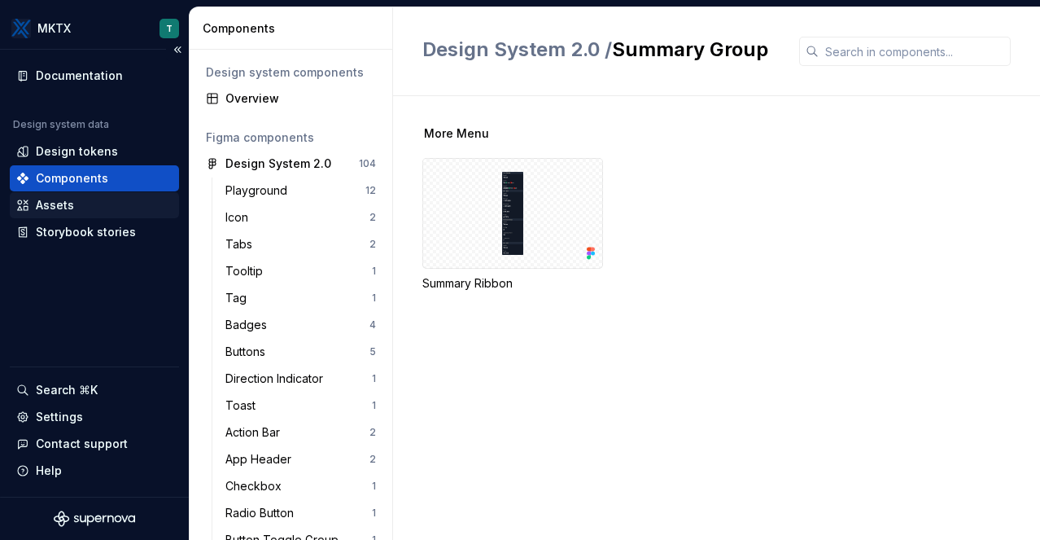
click at [79, 211] on div "Assets" at bounding box center [94, 205] width 156 height 16
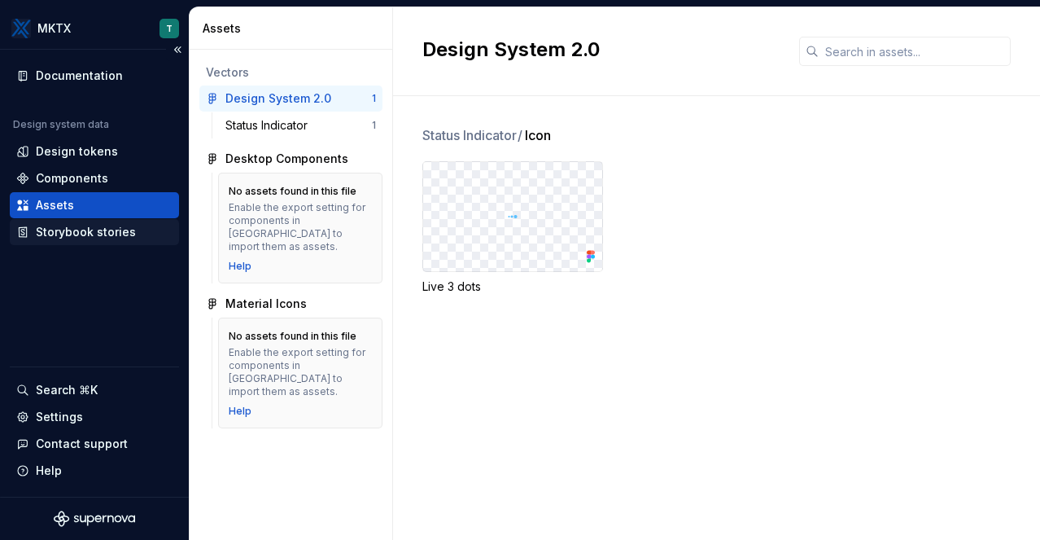
click at [95, 231] on div "Storybook stories" at bounding box center [86, 232] width 100 height 16
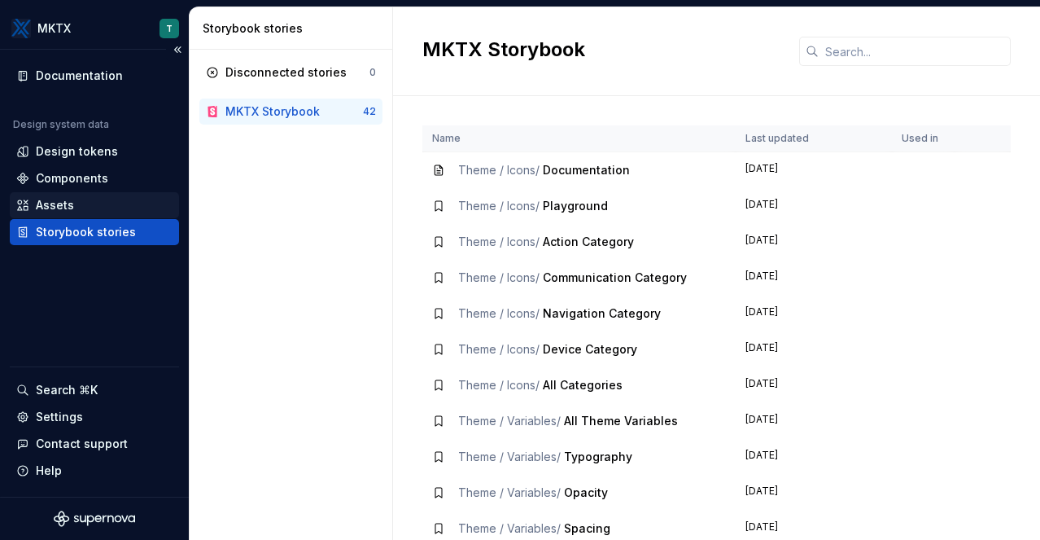
click at [67, 203] on div "Assets" at bounding box center [55, 205] width 38 height 16
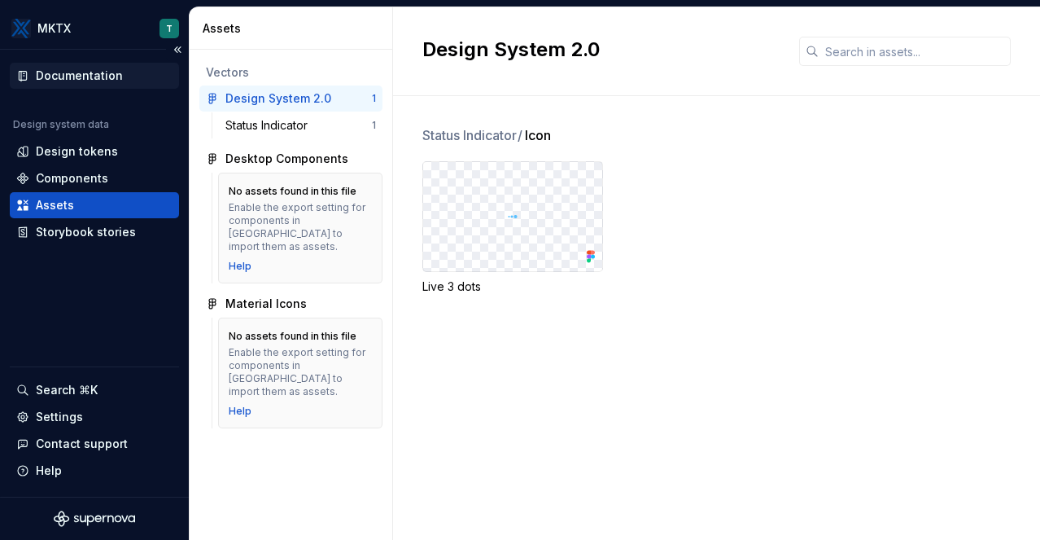
click at [70, 80] on div "Documentation" at bounding box center [79, 76] width 87 height 16
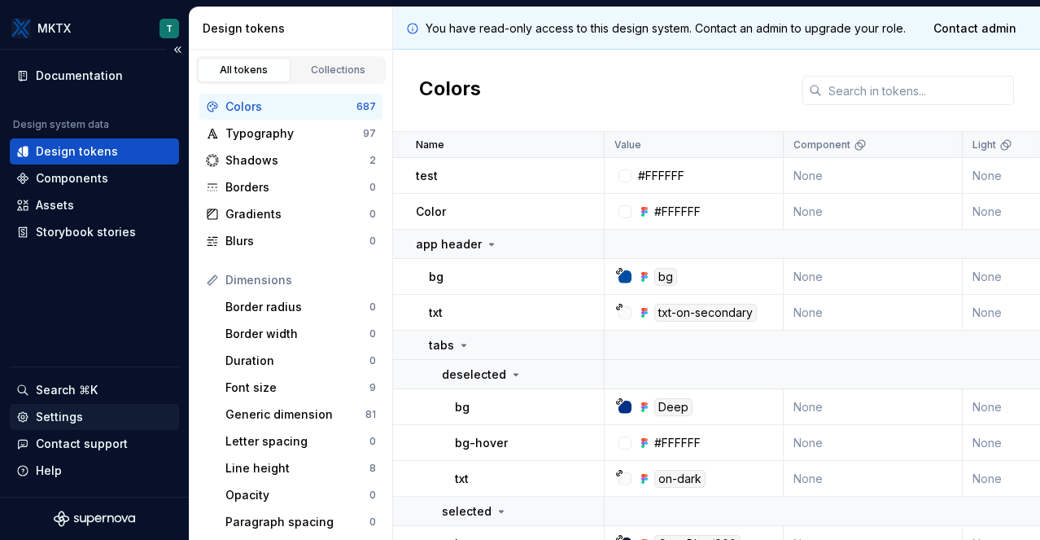
click at [71, 419] on div "Settings" at bounding box center [59, 417] width 47 height 16
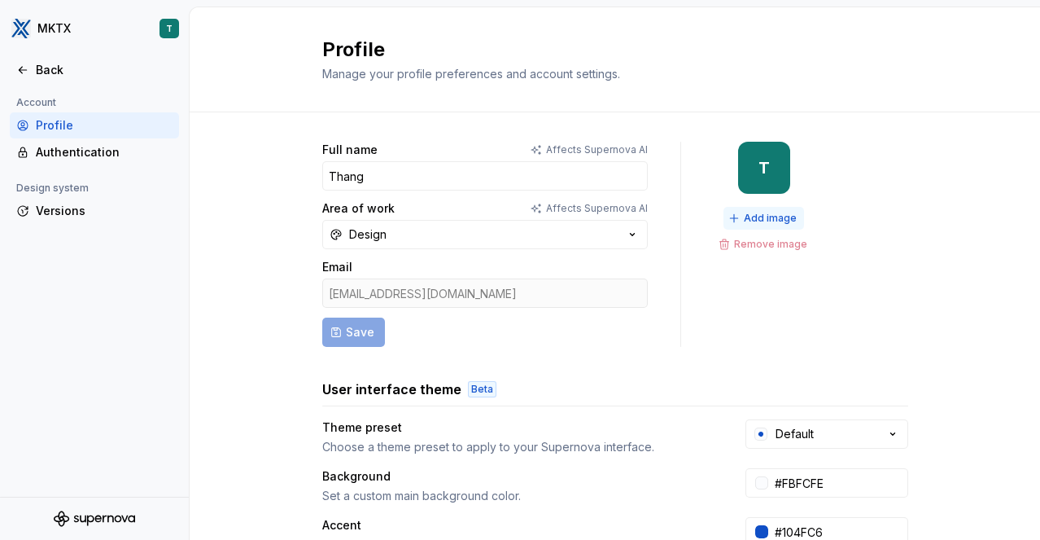
click at [744, 218] on span "Add image" at bounding box center [770, 218] width 53 height 13
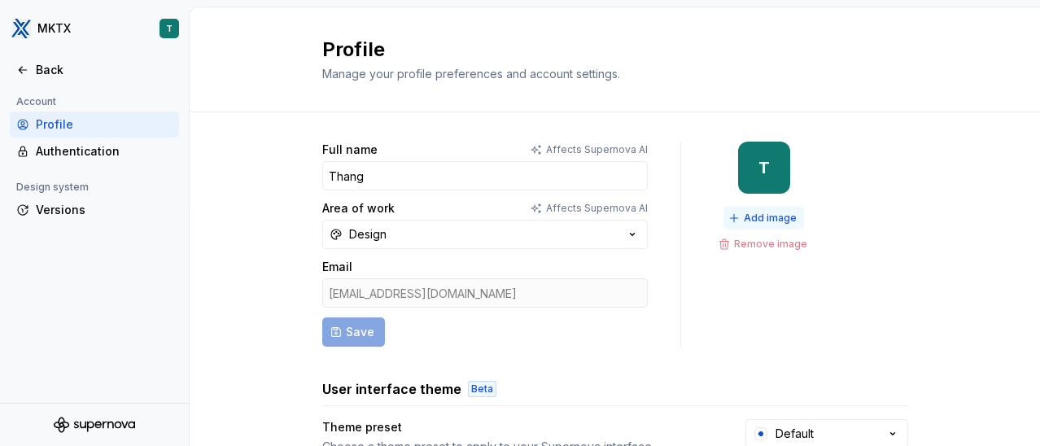
click at [752, 216] on span "Add image" at bounding box center [770, 218] width 53 height 13
click at [630, 234] on icon "button" at bounding box center [632, 235] width 4 height 2
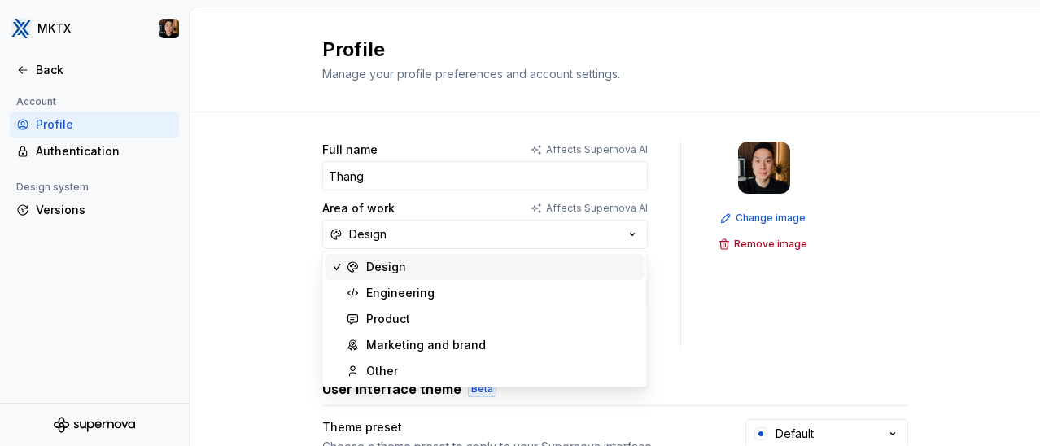
click at [802, 346] on div "Change image Remove image" at bounding box center [764, 244] width 101 height 205
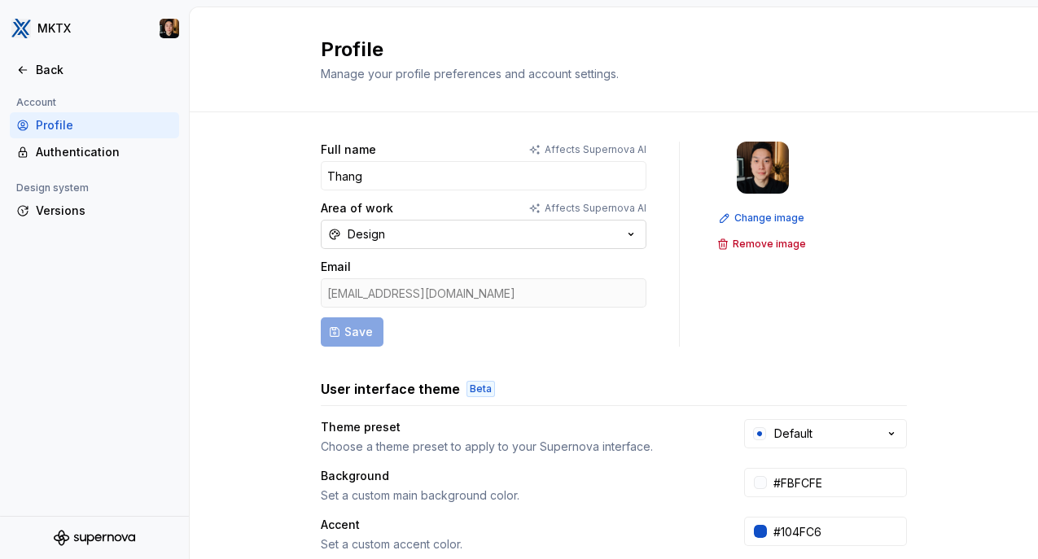
scroll to position [55, 0]
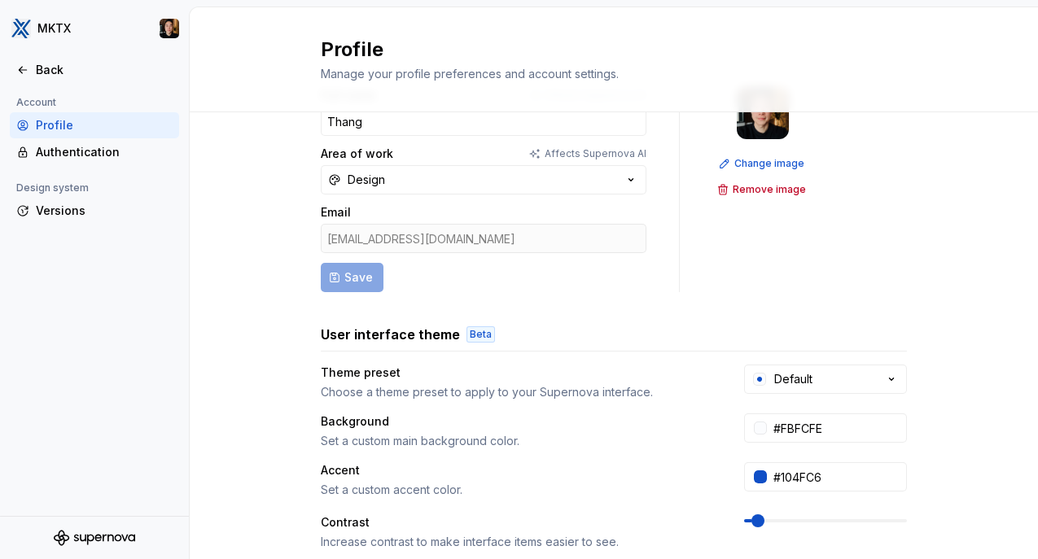
click at [540, 286] on form "Full name Affects Supernova [PERSON_NAME] Area of work Affects Supernova AI Des…" at bounding box center [484, 189] width 326 height 205
click at [355, 278] on form "Full name Affects Supernova [PERSON_NAME] Area of work Affects Supernova AI Des…" at bounding box center [484, 189] width 326 height 205
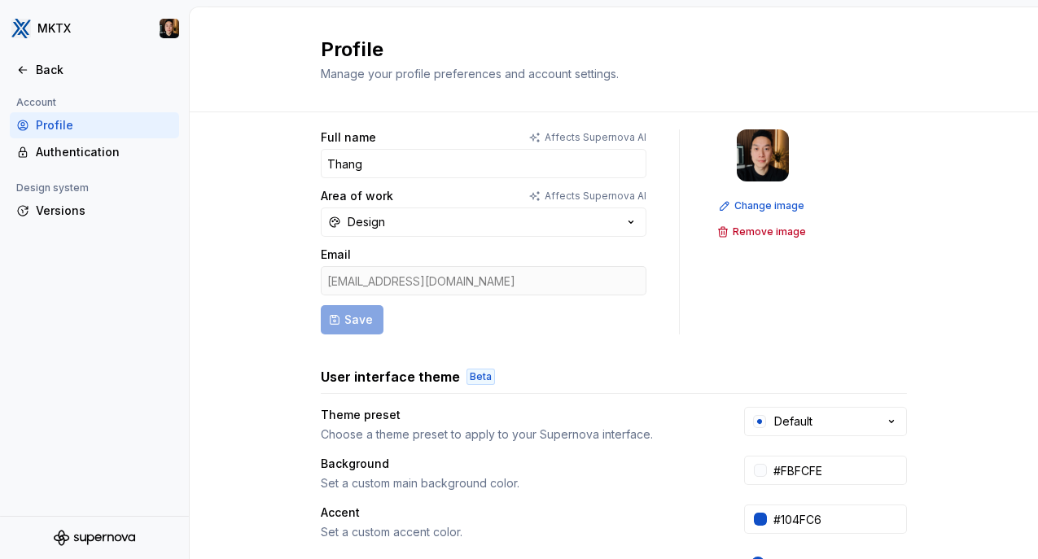
scroll to position [0, 0]
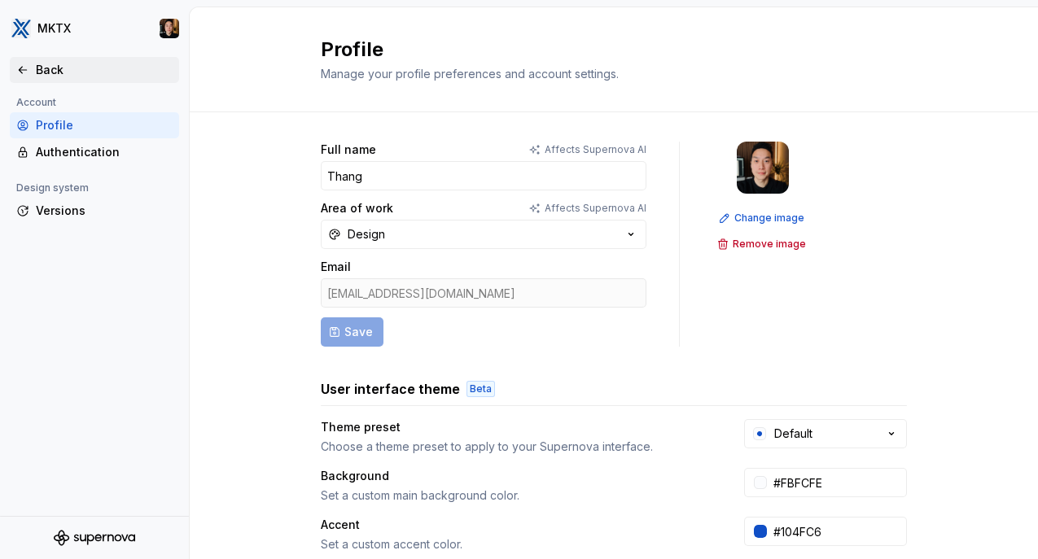
click at [54, 76] on div "Back" at bounding box center [104, 70] width 137 height 16
